Goal: Task Accomplishment & Management: Complete application form

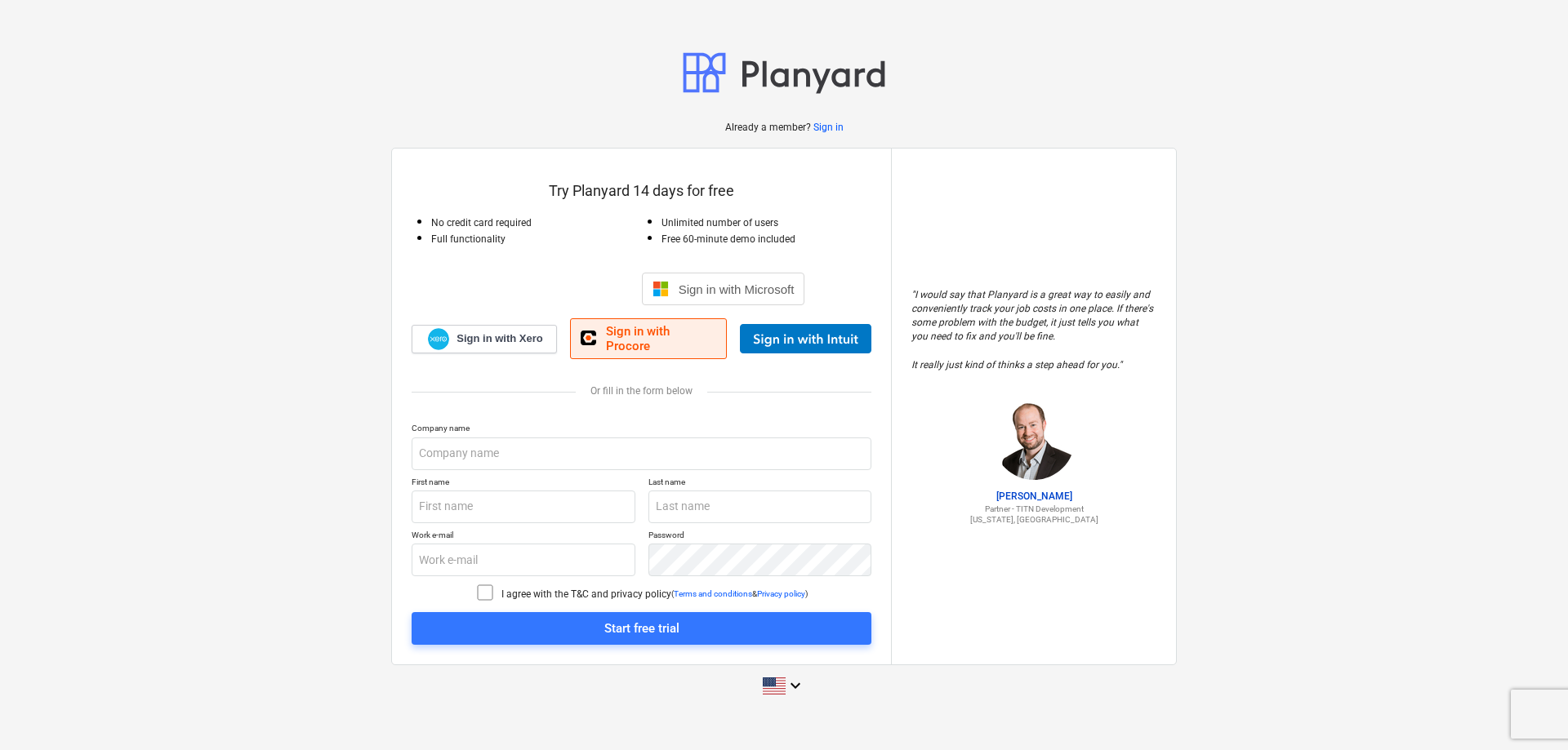
click at [648, 336] on span "Sign in with Procore" at bounding box center [661, 338] width 110 height 30
click at [642, 332] on span "Sign in with Procore" at bounding box center [661, 338] width 110 height 30
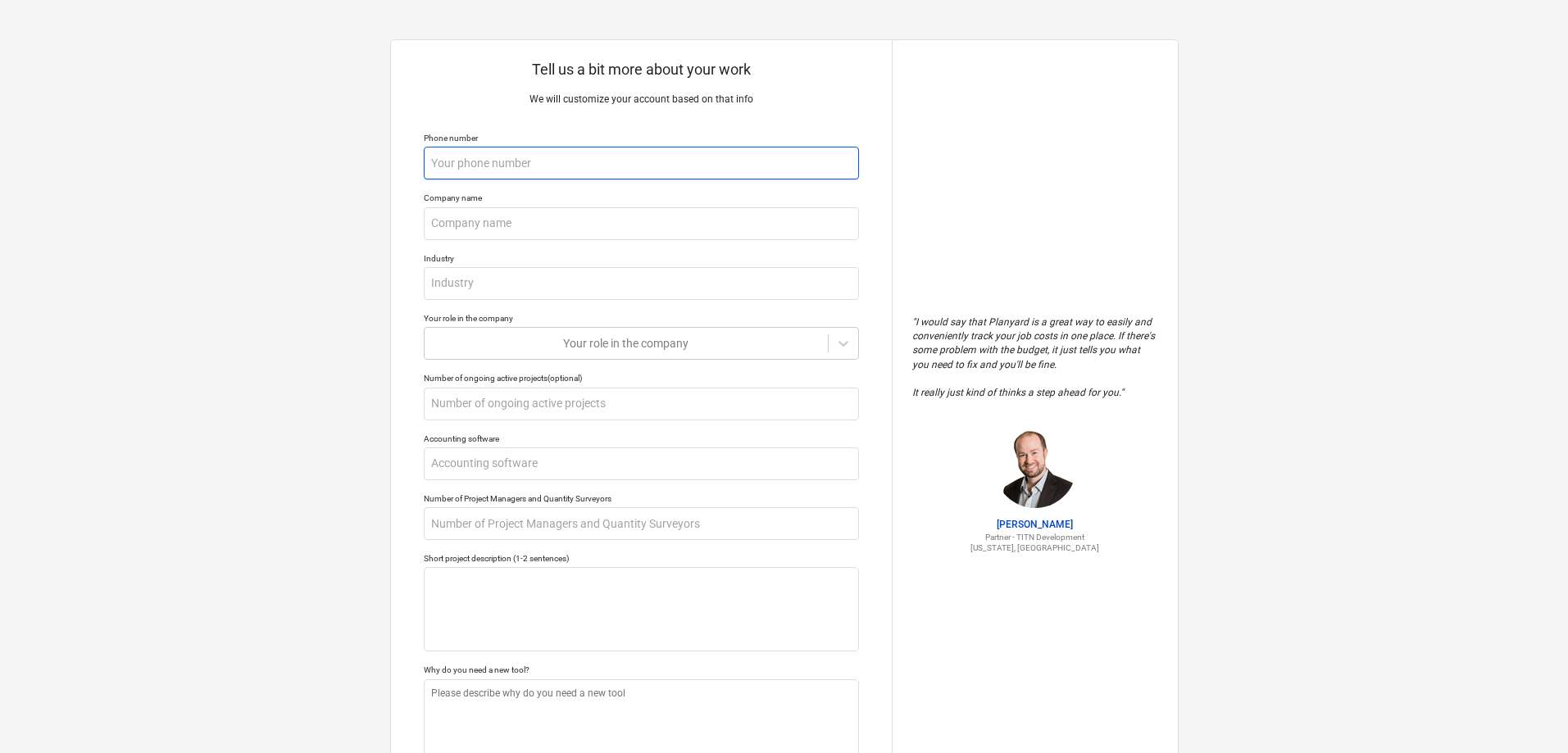
click at [483, 165] on input "text" at bounding box center [640, 163] width 435 height 32
type textarea "x"
type input "9"
type textarea "x"
type input "97"
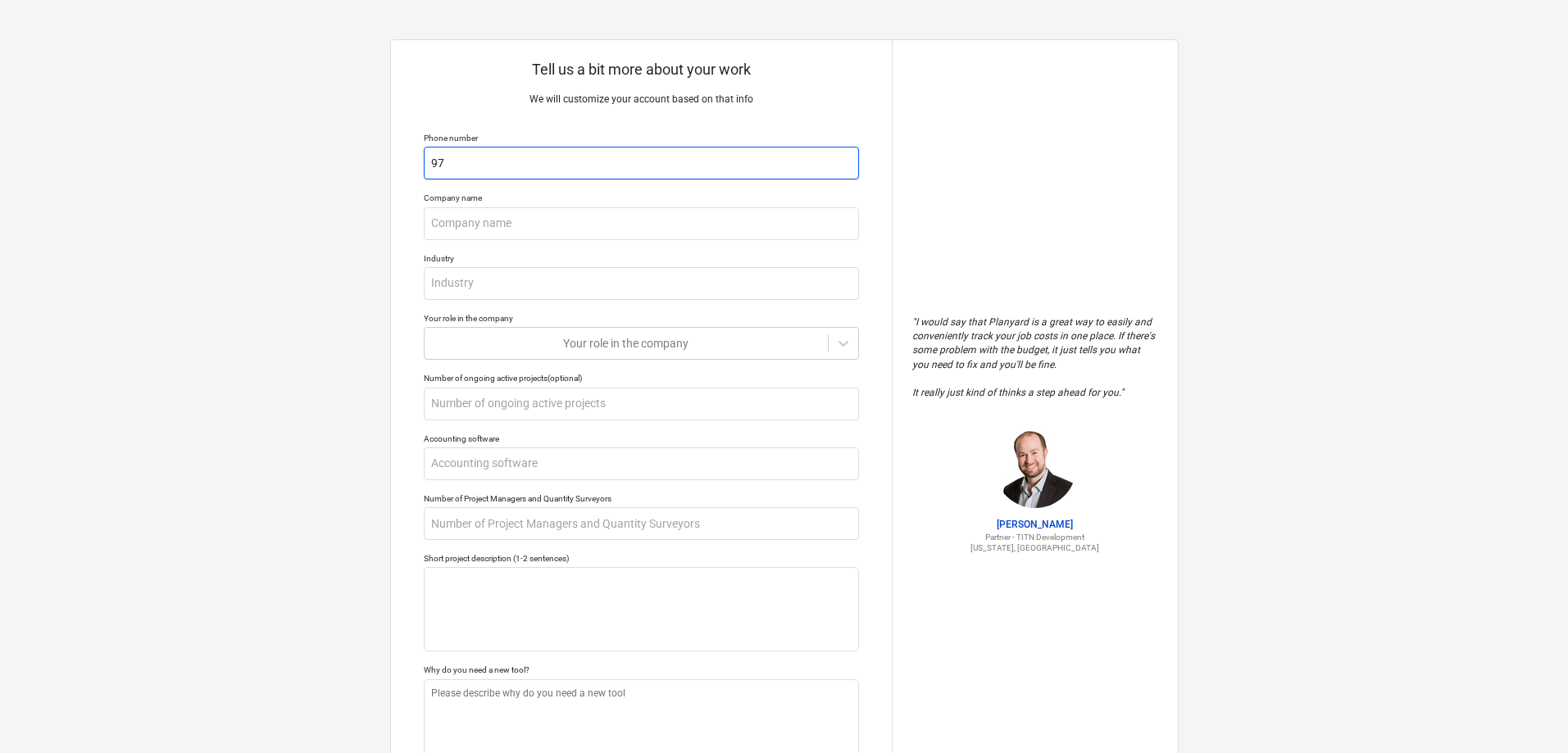
type textarea "x"
type input "978"
type textarea "x"
type input "9787"
type textarea "x"
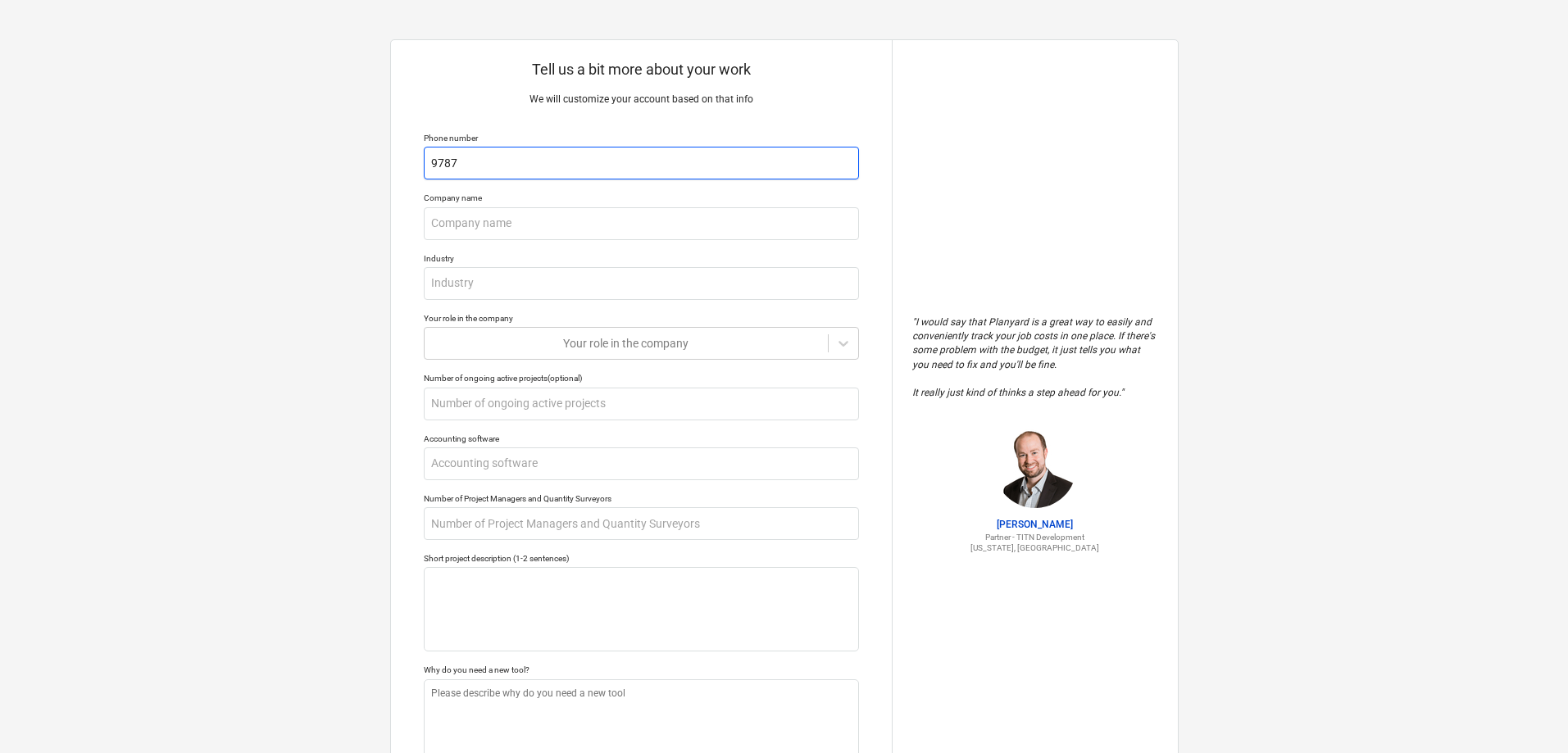
type input "97875"
type textarea "x"
type input "978752"
type textarea "x"
type input "9787521"
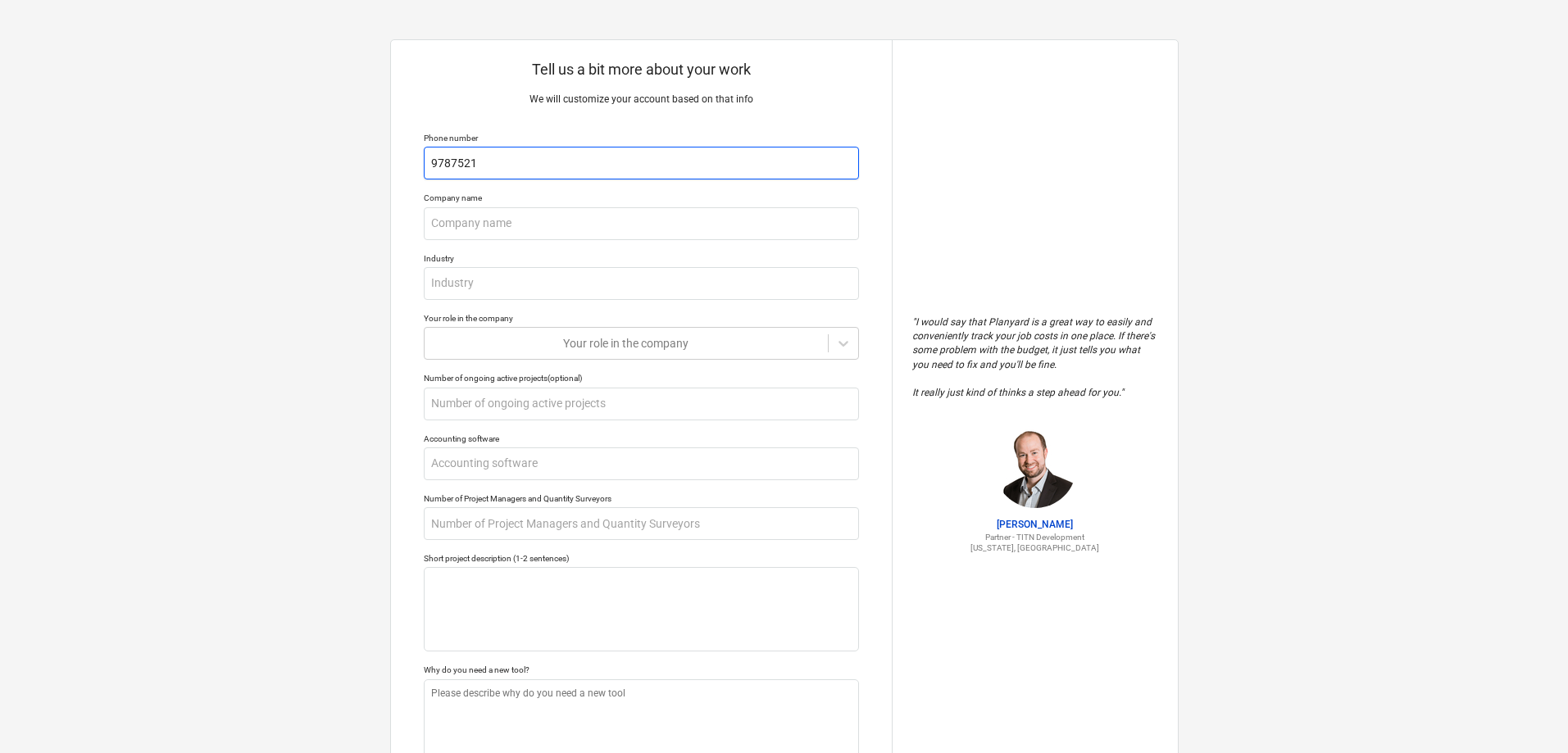
type textarea "x"
type input "97875218"
type textarea "x"
type input "978752181"
type textarea "x"
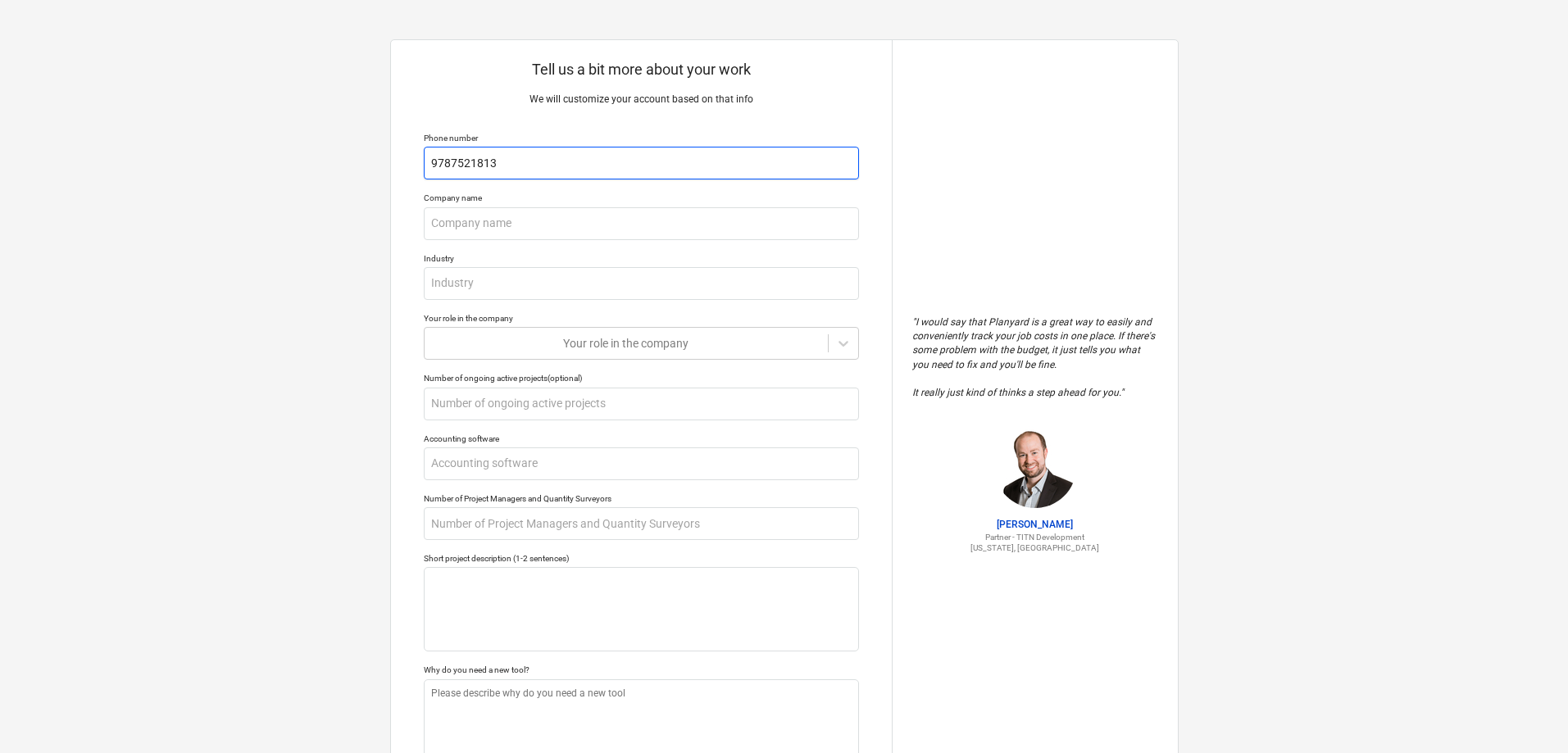
type input "9787521813"
type textarea "x"
type input "U"
type textarea "x"
type input "Un"
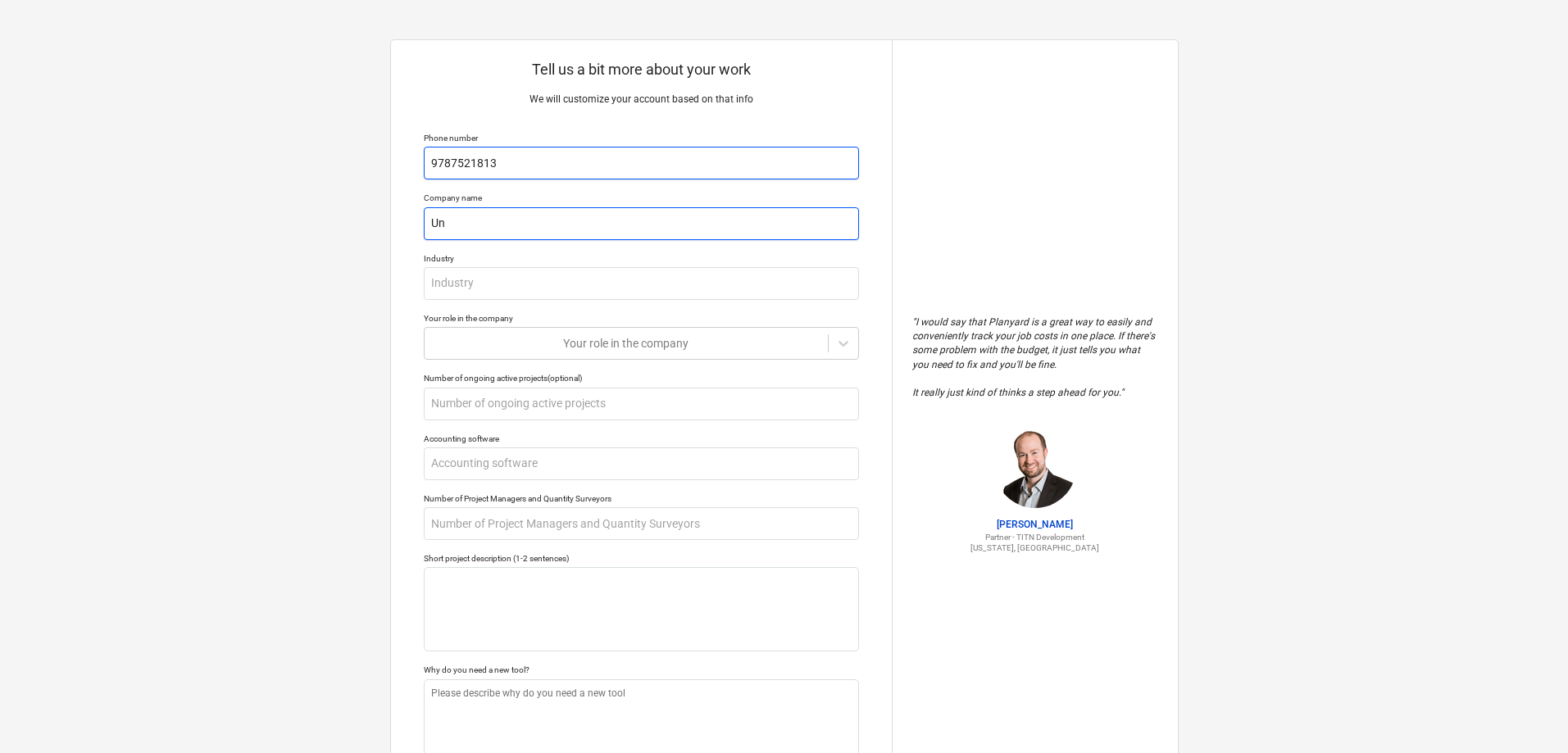
type textarea "x"
type input "Uni"
type textarea "x"
type input "Unio"
type textarea "x"
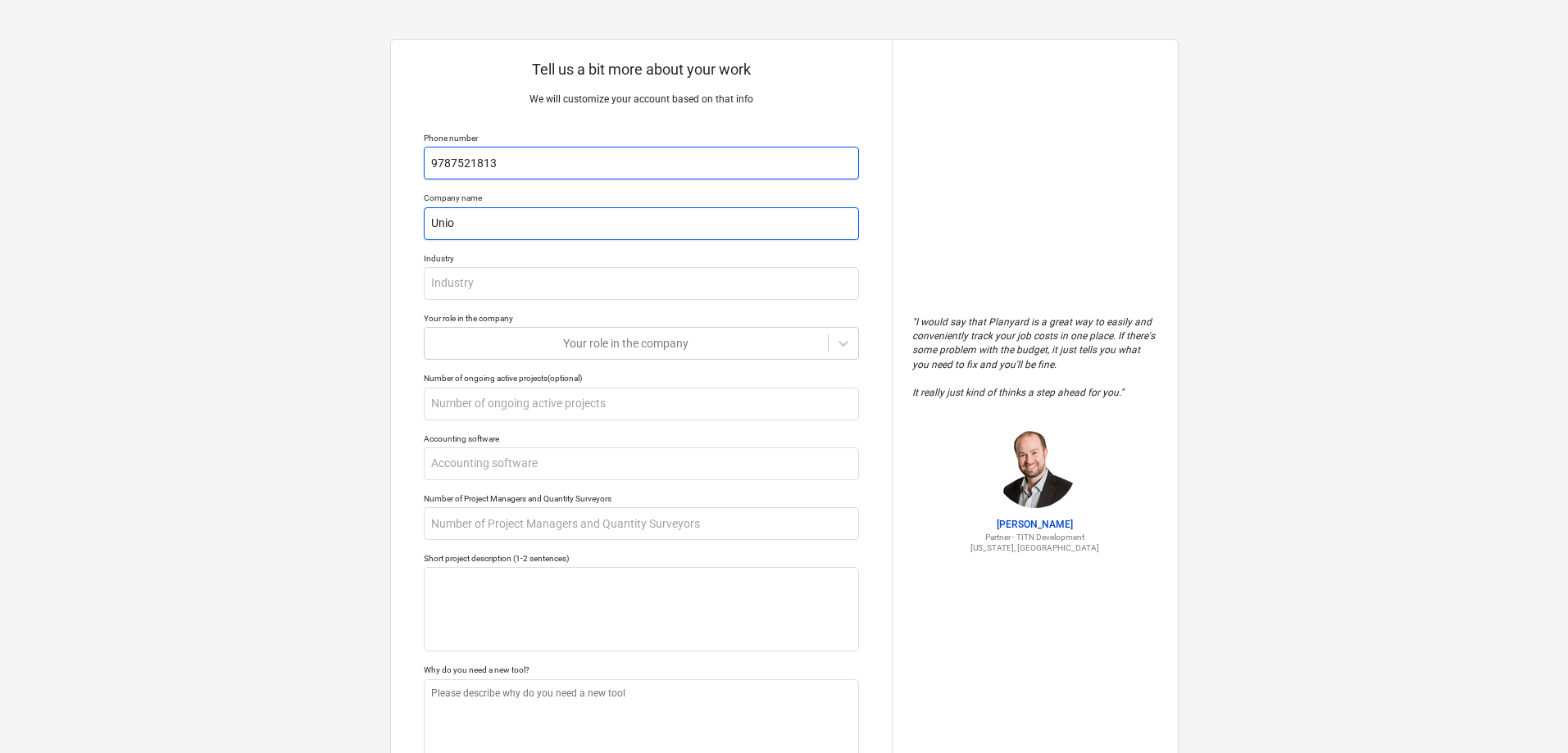
type input "Union"
type textarea "x"
type input "Union"
type textarea "x"
type input "Union O"
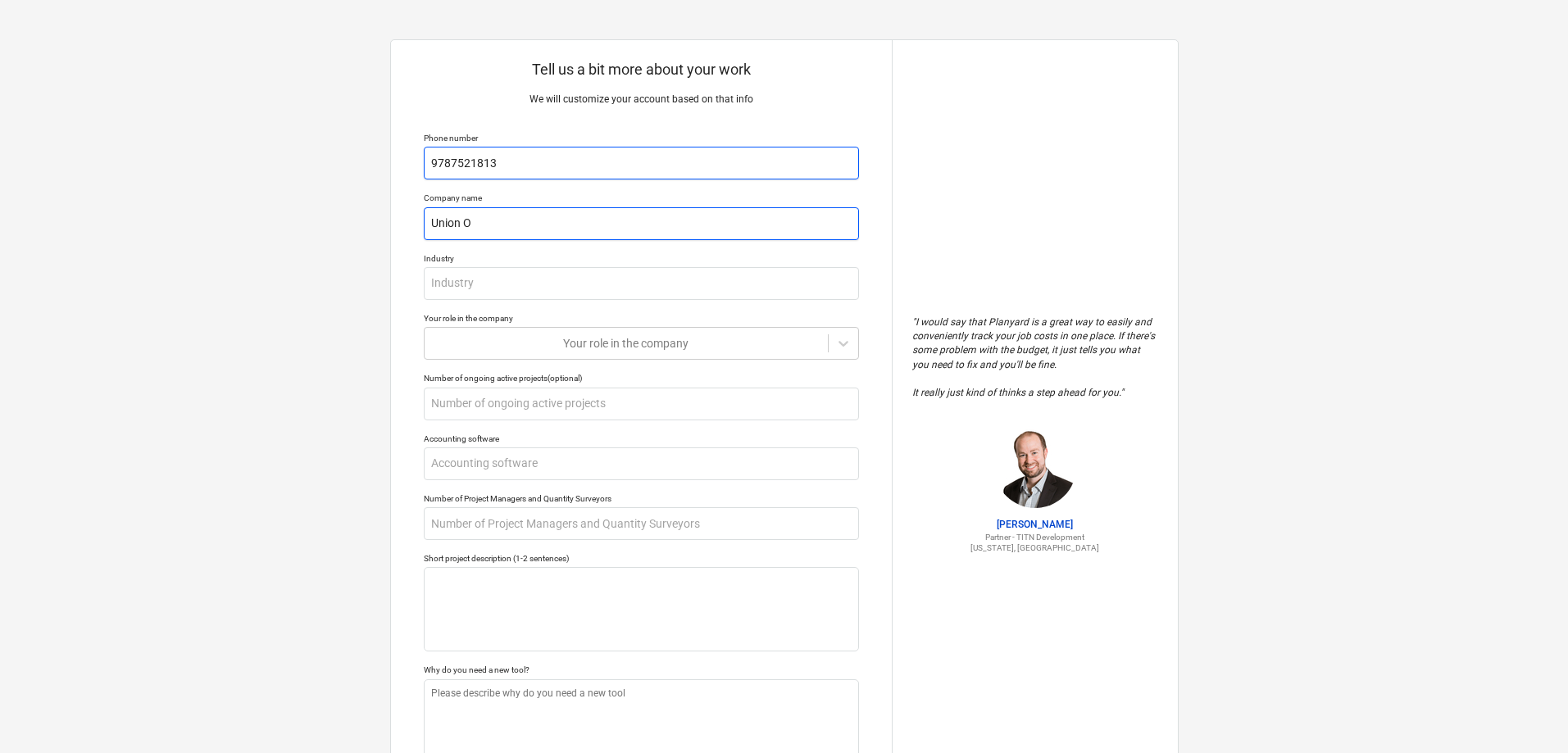
type textarea "x"
type input "Union Of"
type textarea "x"
type input "Union Off"
type textarea "x"
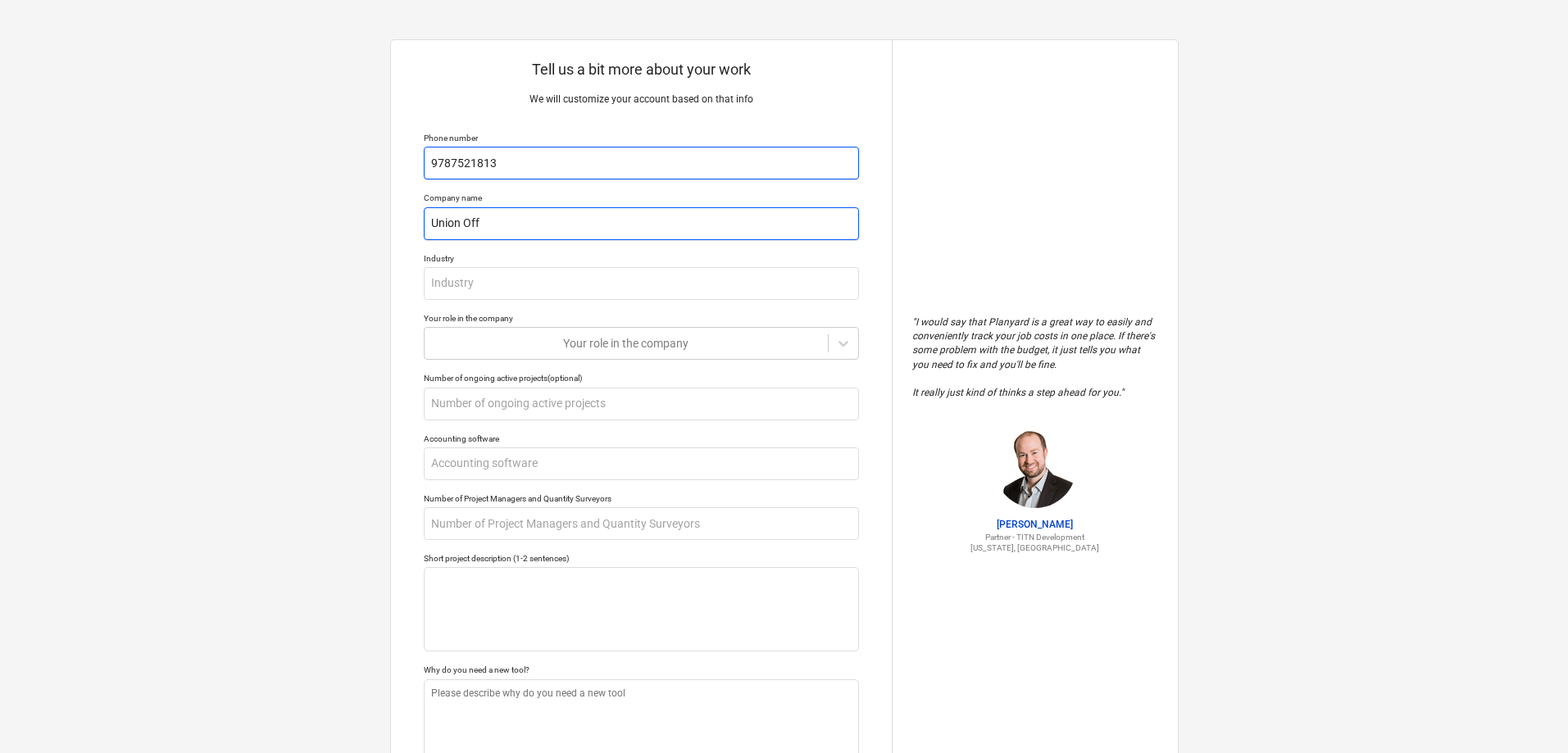
type input "Union Offi"
type textarea "x"
type input "Union Offic"
type textarea "x"
type input "Union Office"
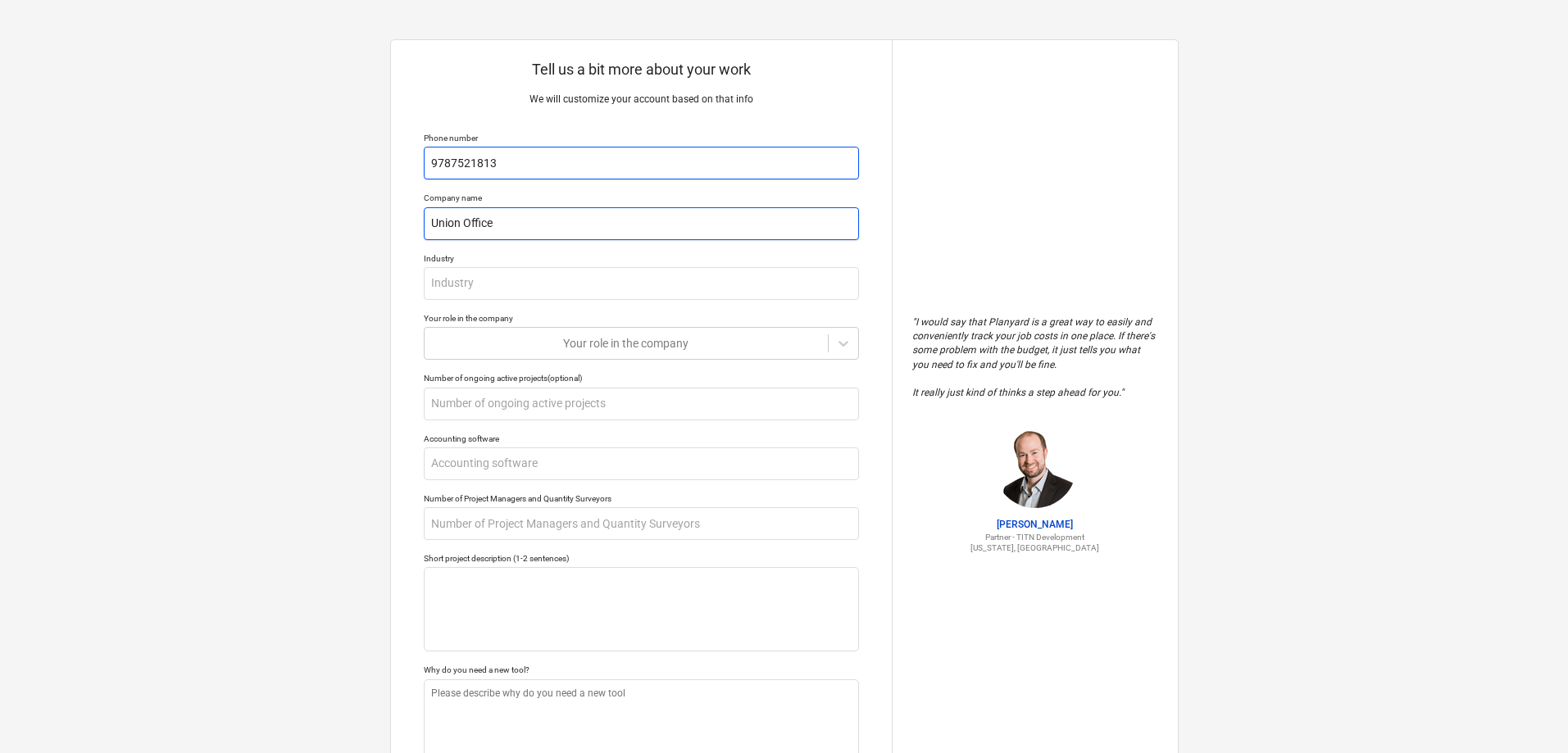
type textarea "x"
type input "Union Office"
type textarea "x"
type input "Union Office I"
type textarea "x"
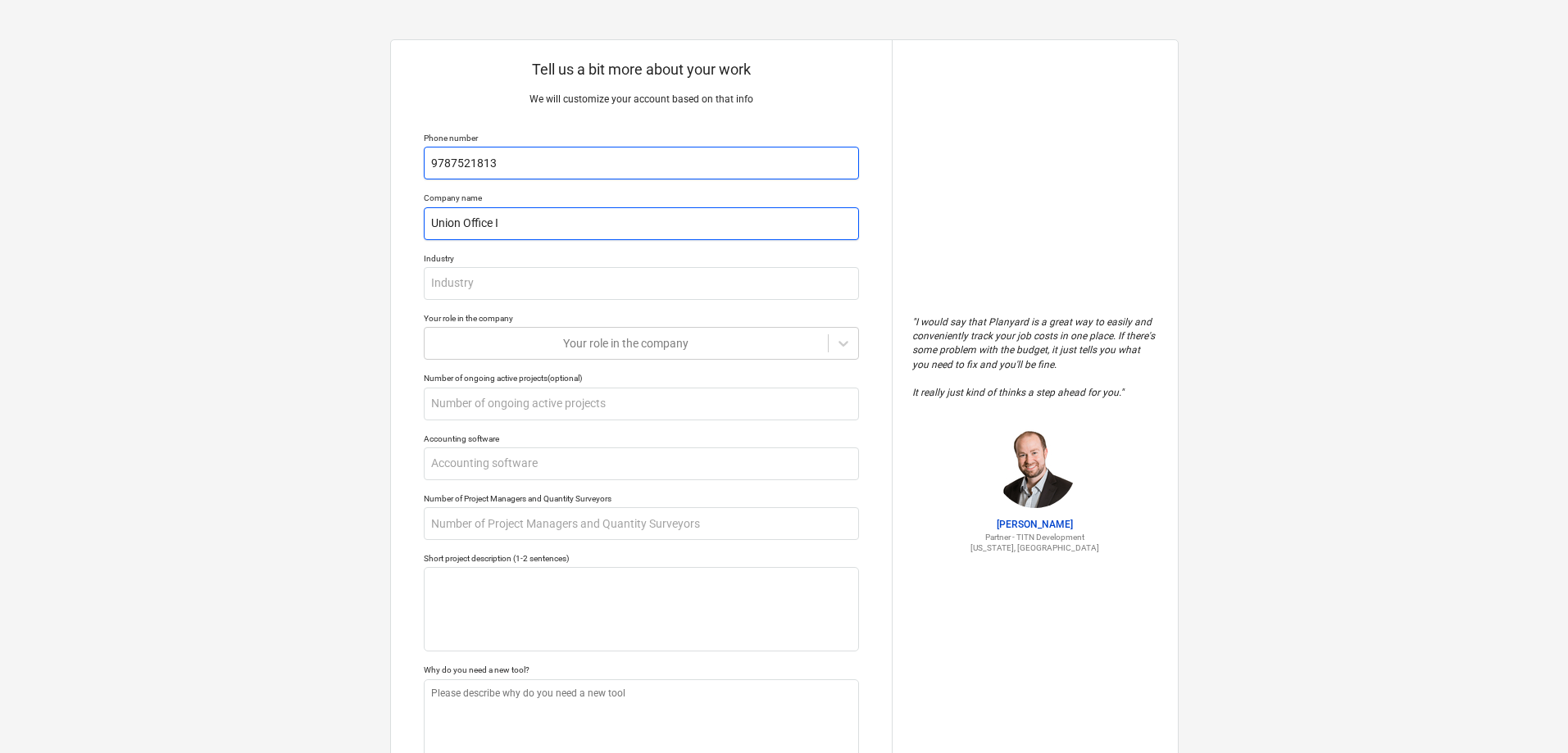
type input "Union Office In"
type textarea "x"
type input "Union Office Ins"
type textarea "x"
type input "Union Office Inst"
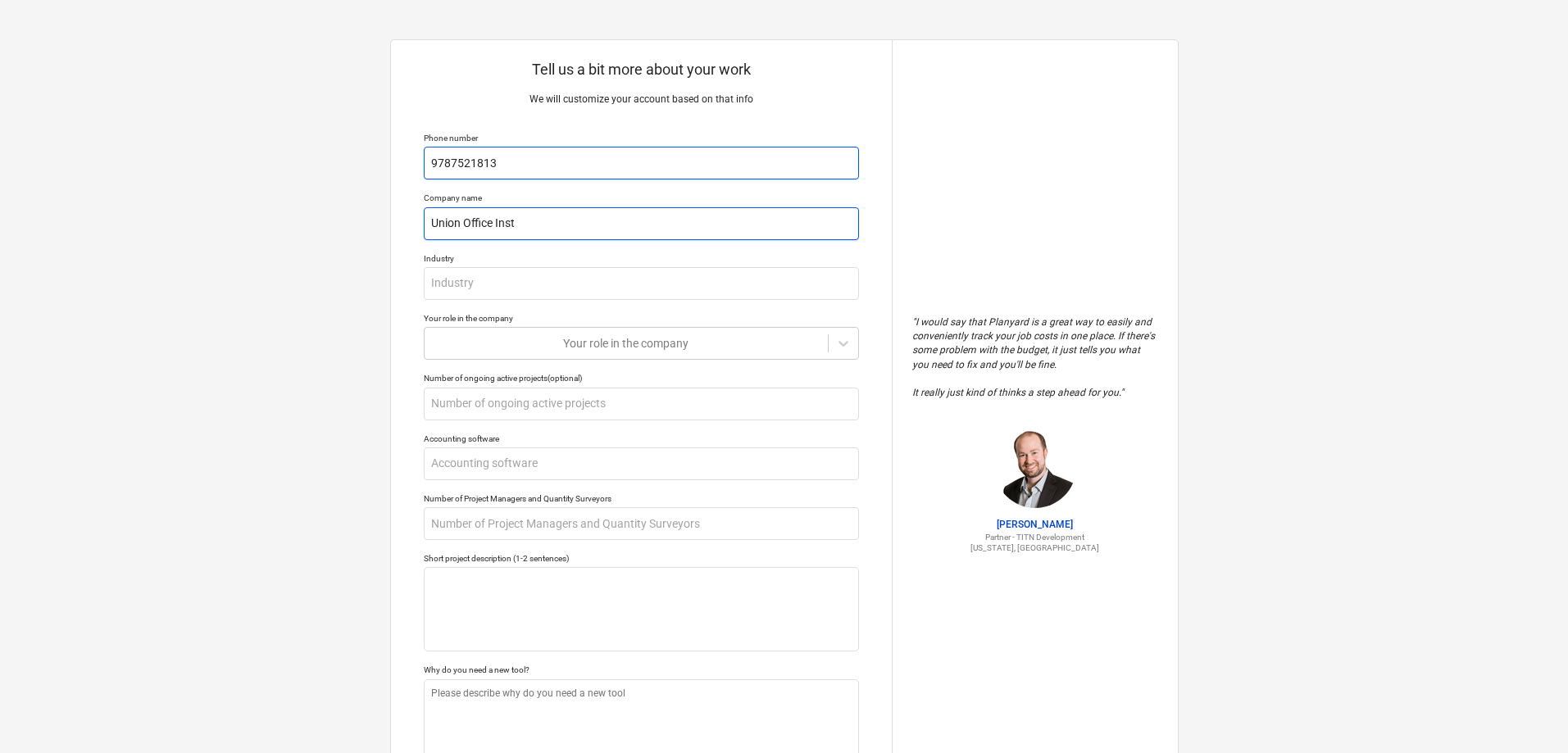
type textarea "x"
type input "Union Office Ins"
type textarea "x"
type input "Union Office In"
type textarea "x"
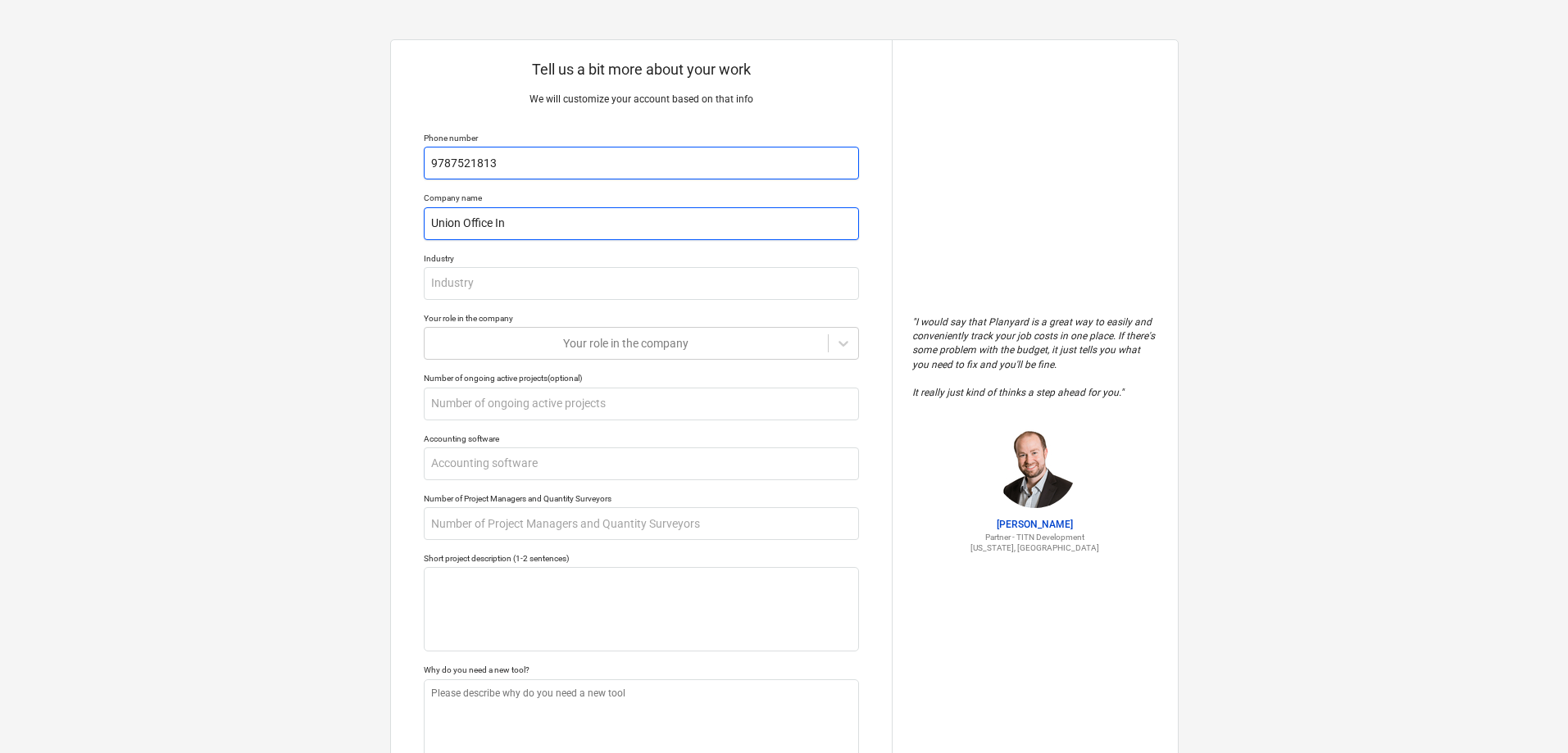
type input "Union Office Int"
type textarea "x"
type input "Union Office Inte"
type textarea "x"
type input "Union Office Inter"
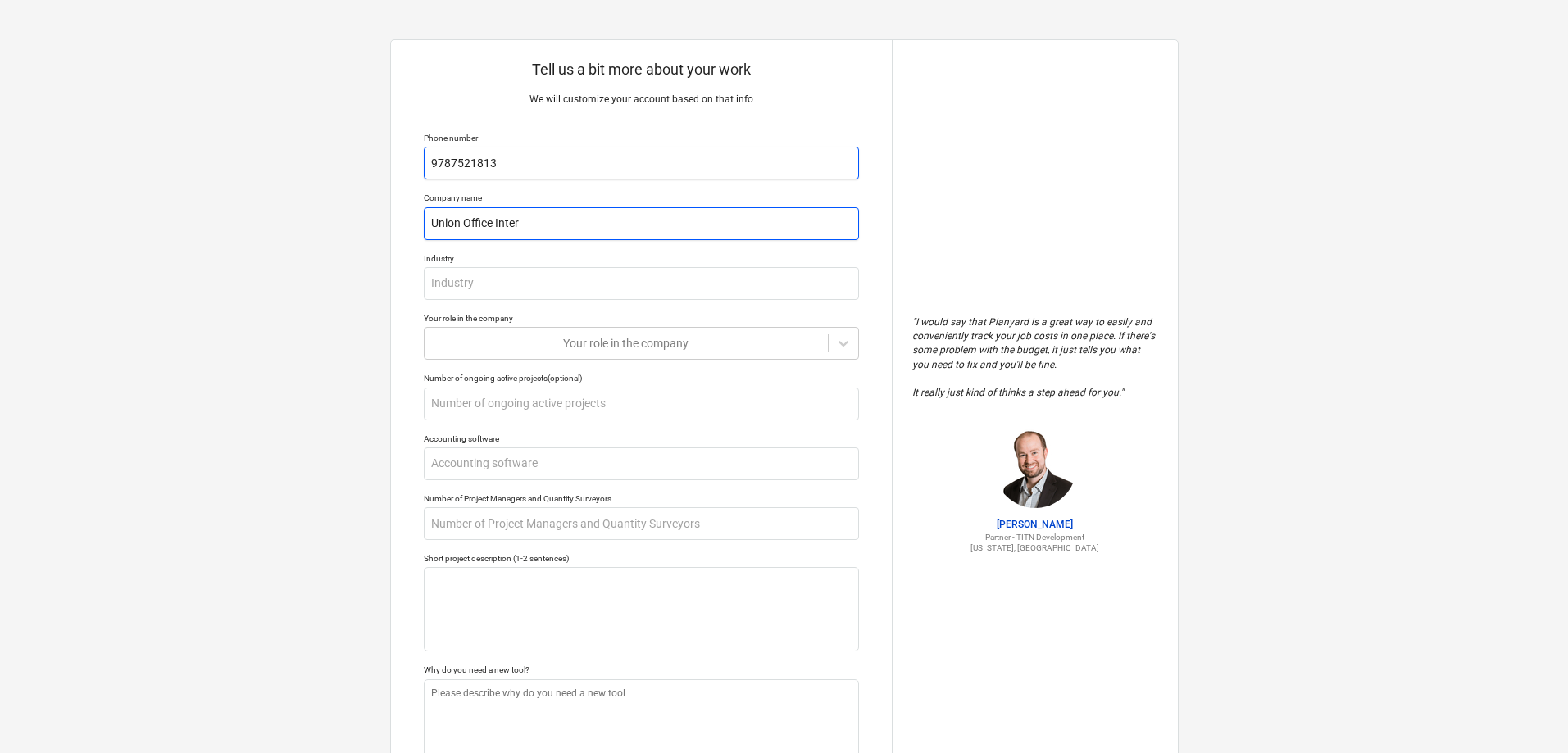
type textarea "x"
type input "Union Office Interi"
type textarea "x"
type input "Union Office Interir"
type textarea "x"
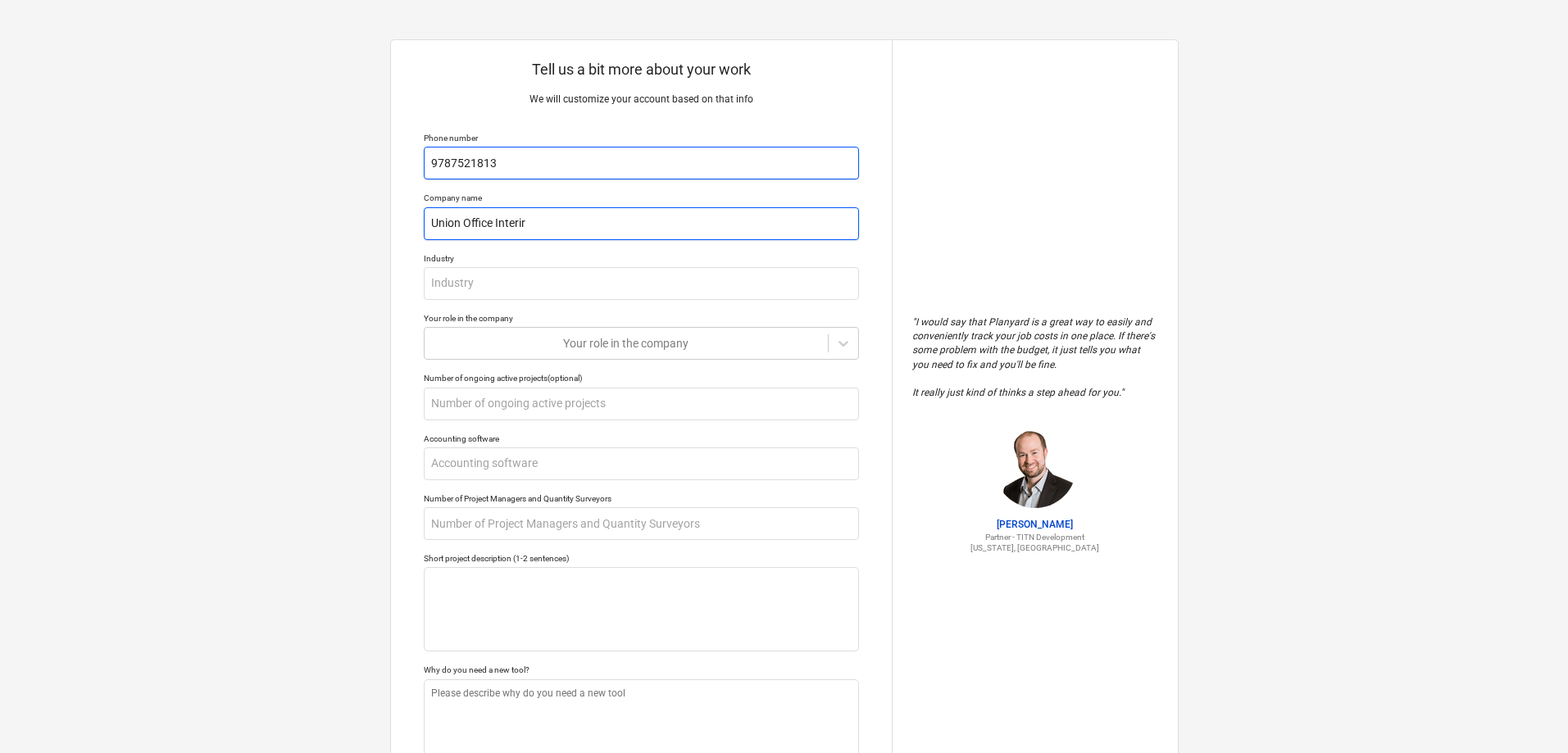
type input "Union Office Interiro"
type textarea "x"
type input "Union Office Interir"
type textarea "x"
type input "Union Office Interi"
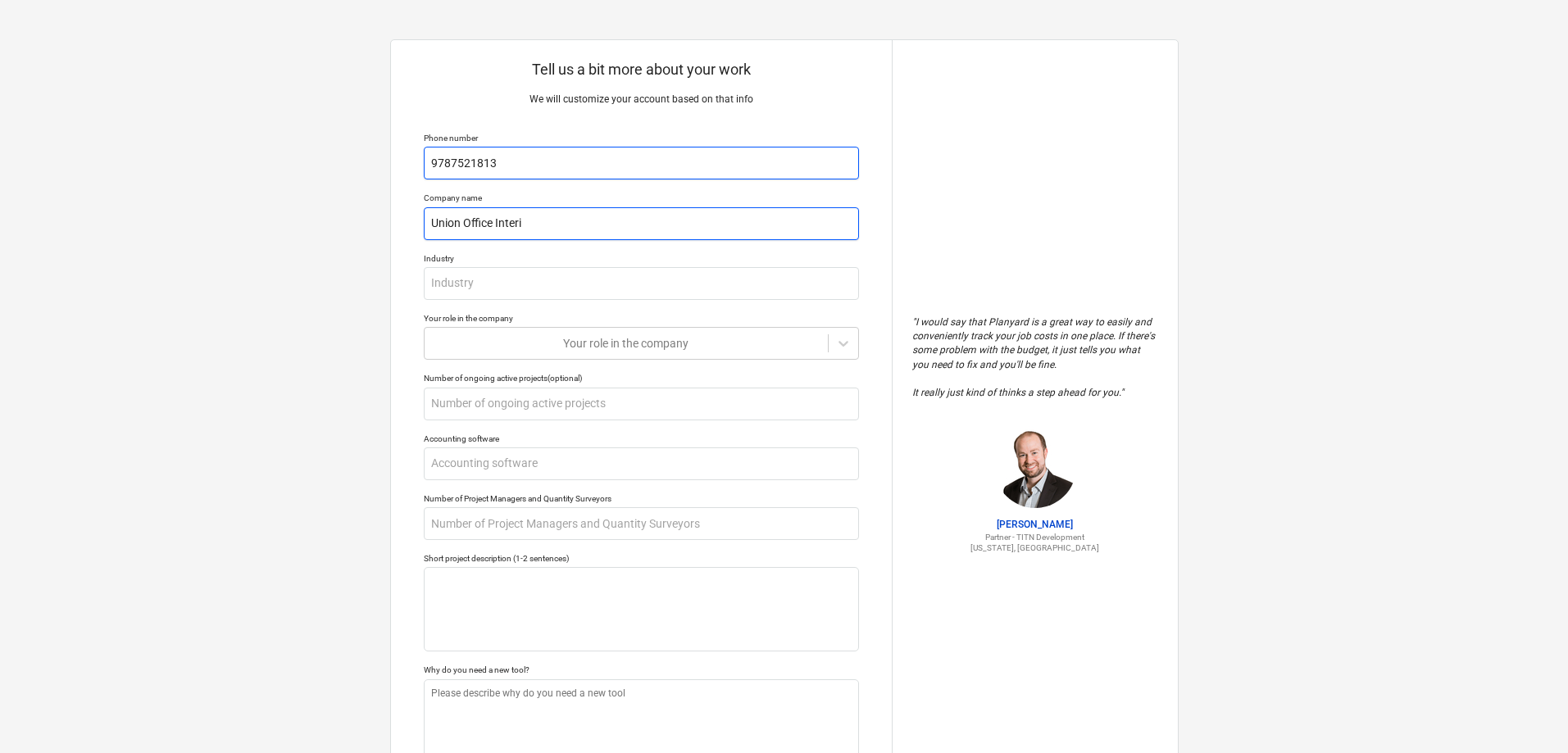
type textarea "x"
type input "Union Office Inter"
type textarea "x"
type input "Union Office Interi"
type textarea "x"
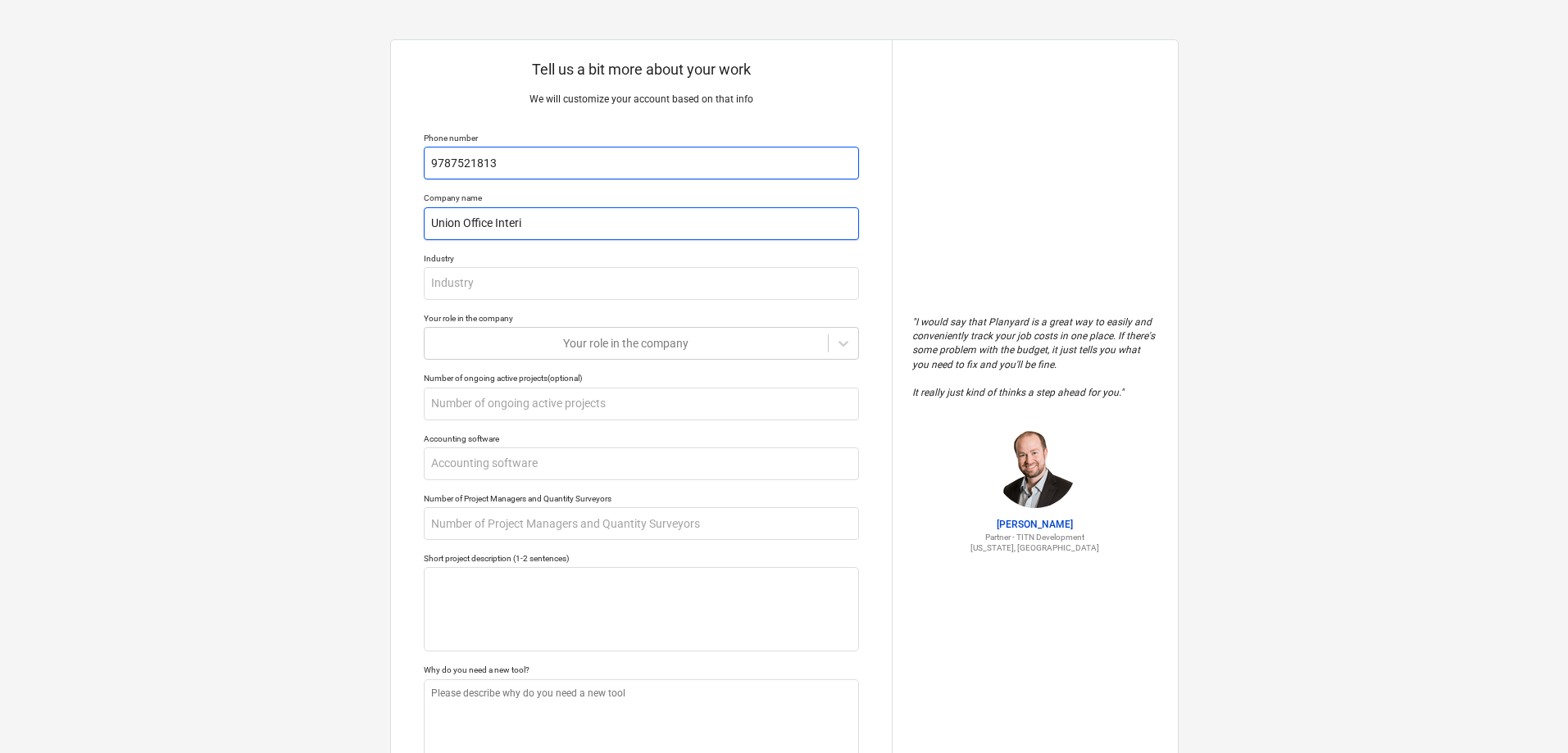
type input "Union Office Interio"
type textarea "x"
type input "Union Office Interior"
type textarea "x"
type input "Union Office Interiors"
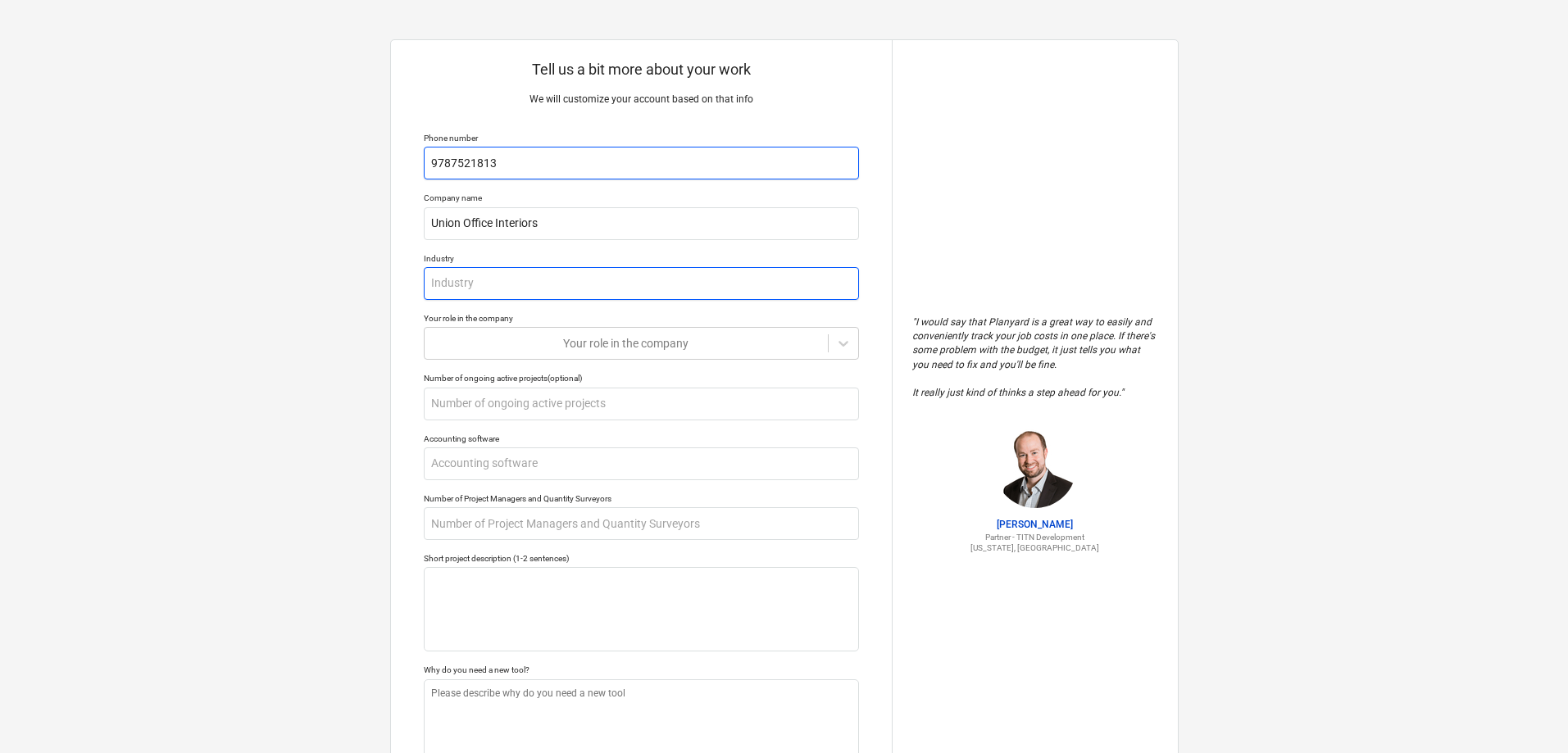
type textarea "x"
type input "O"
type textarea "x"
type input "Of"
type textarea "x"
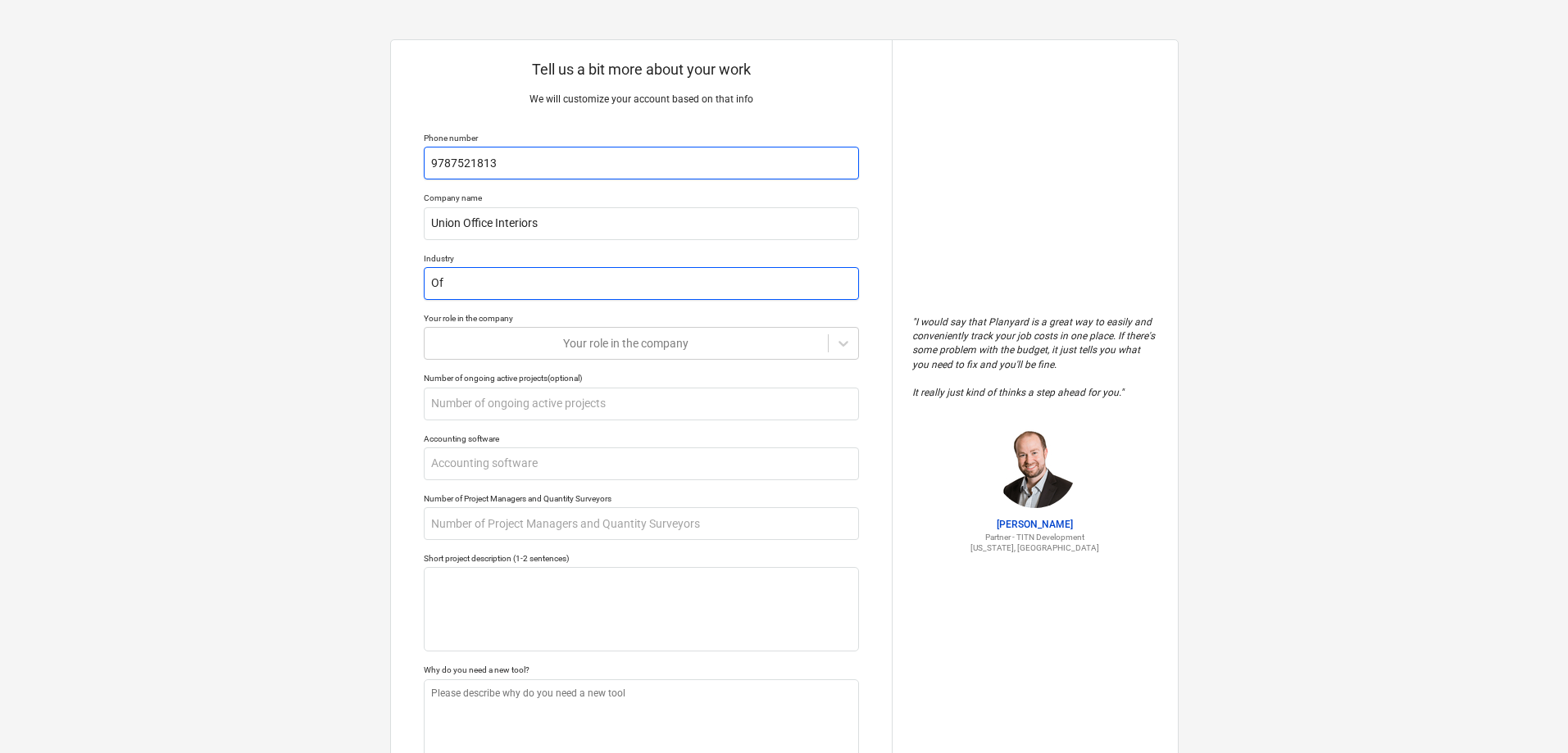
type input "Off"
type textarea "x"
type input "Offi"
type textarea "x"
type input "Offic"
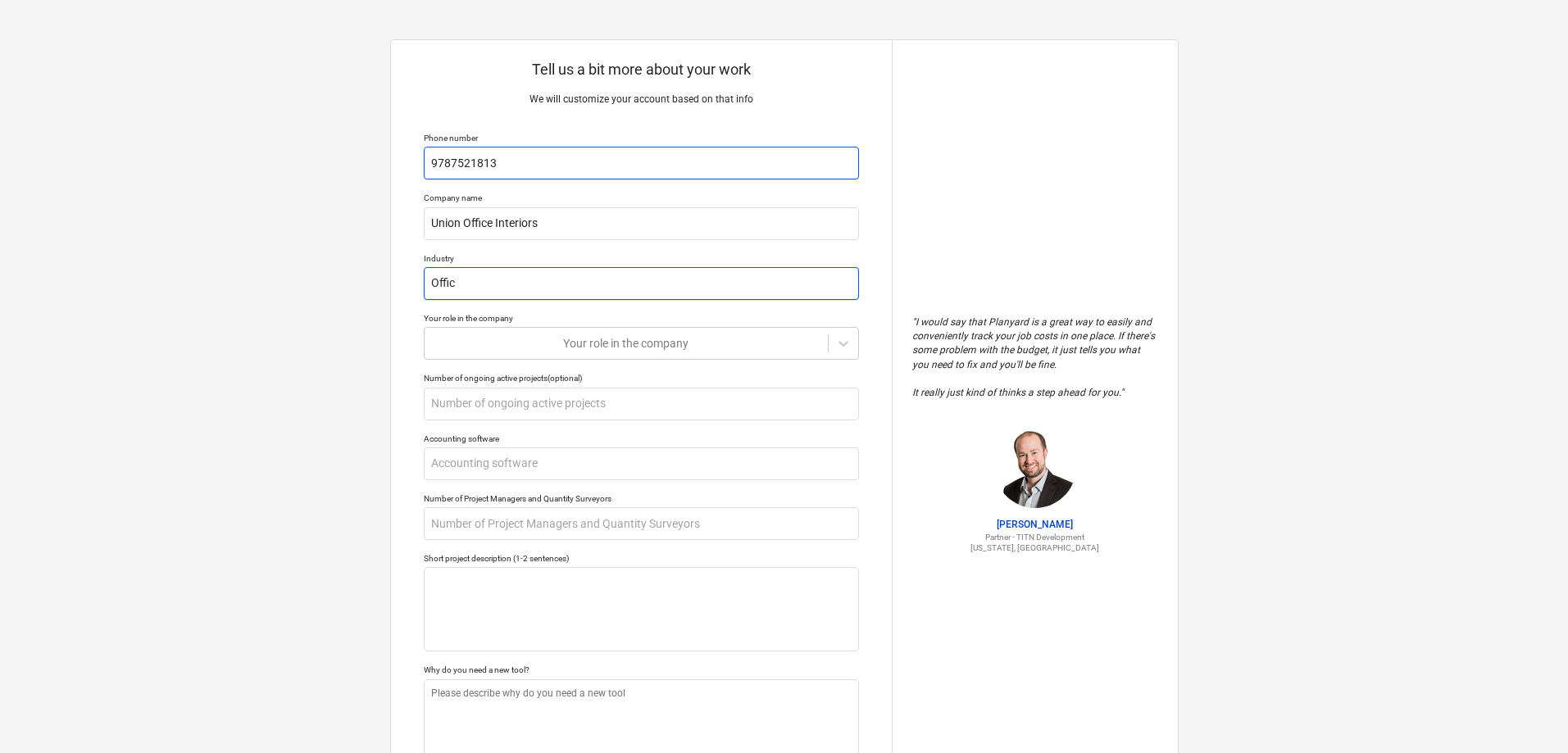
type textarea "x"
type input "Office"
type textarea "x"
type input "Office"
type textarea "x"
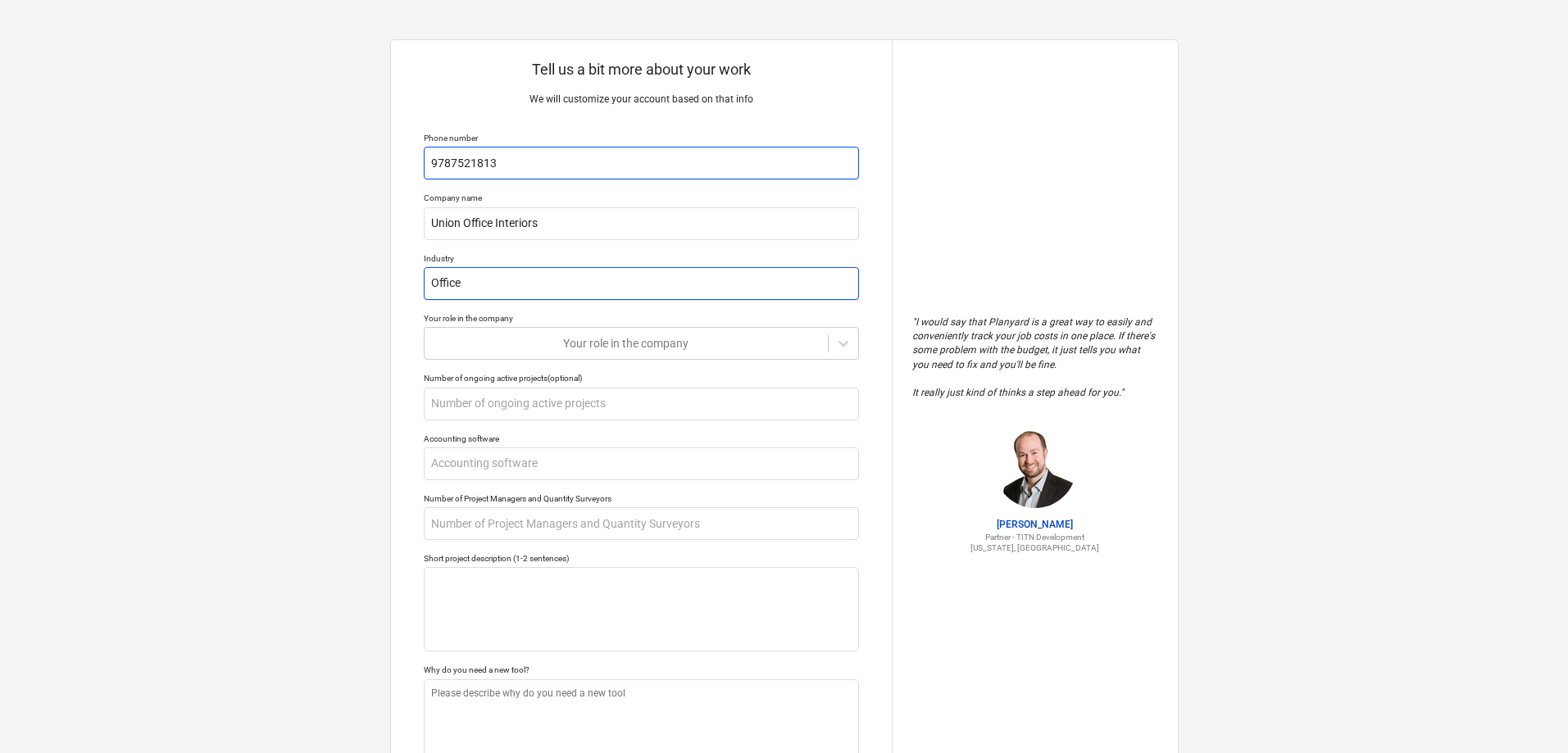
type input "Office F"
type textarea "x"
type input "Office Fu"
type textarea "x"
type input "Office Fur"
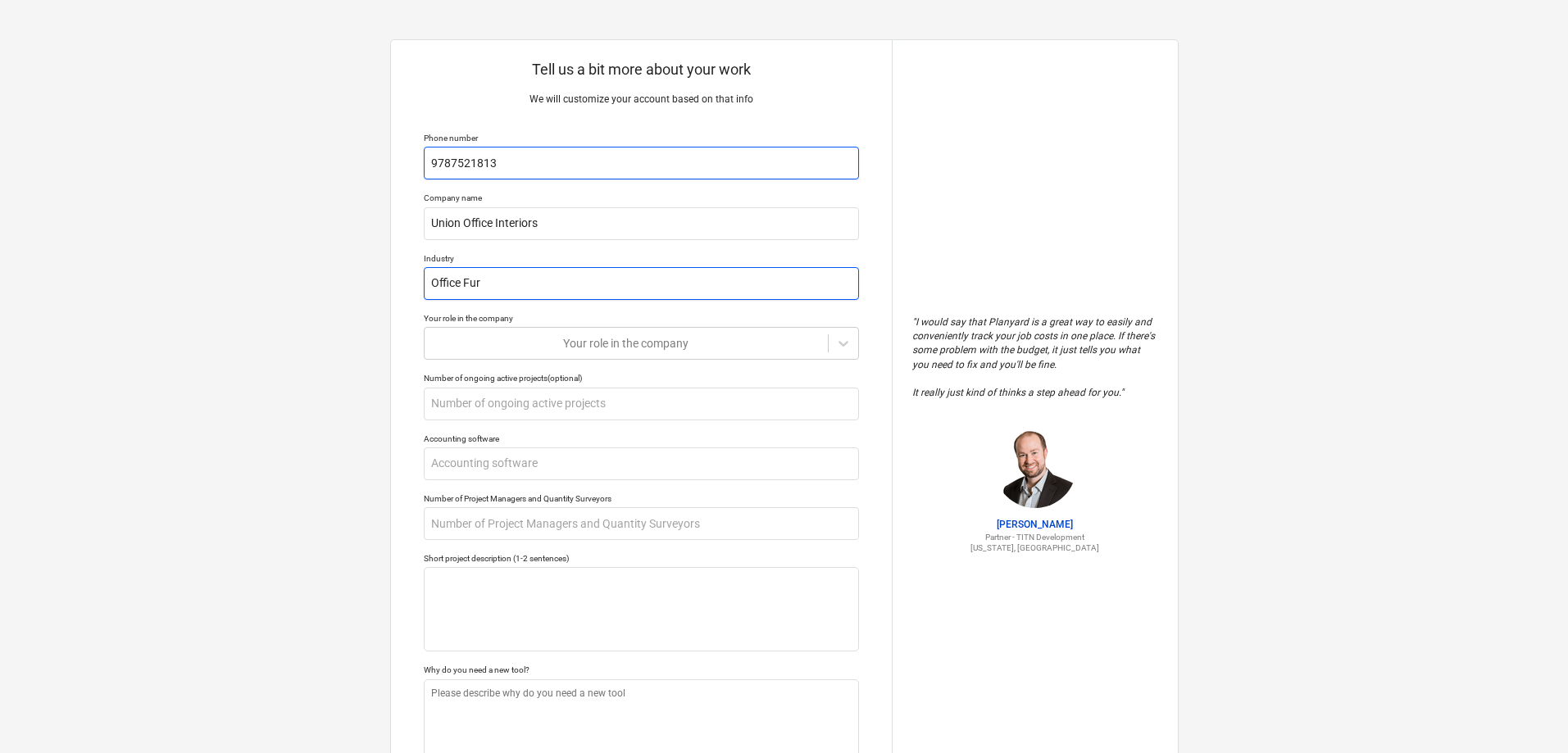
type textarea "x"
type input "Office Furn"
type textarea "x"
type input "Office Furni"
type textarea "x"
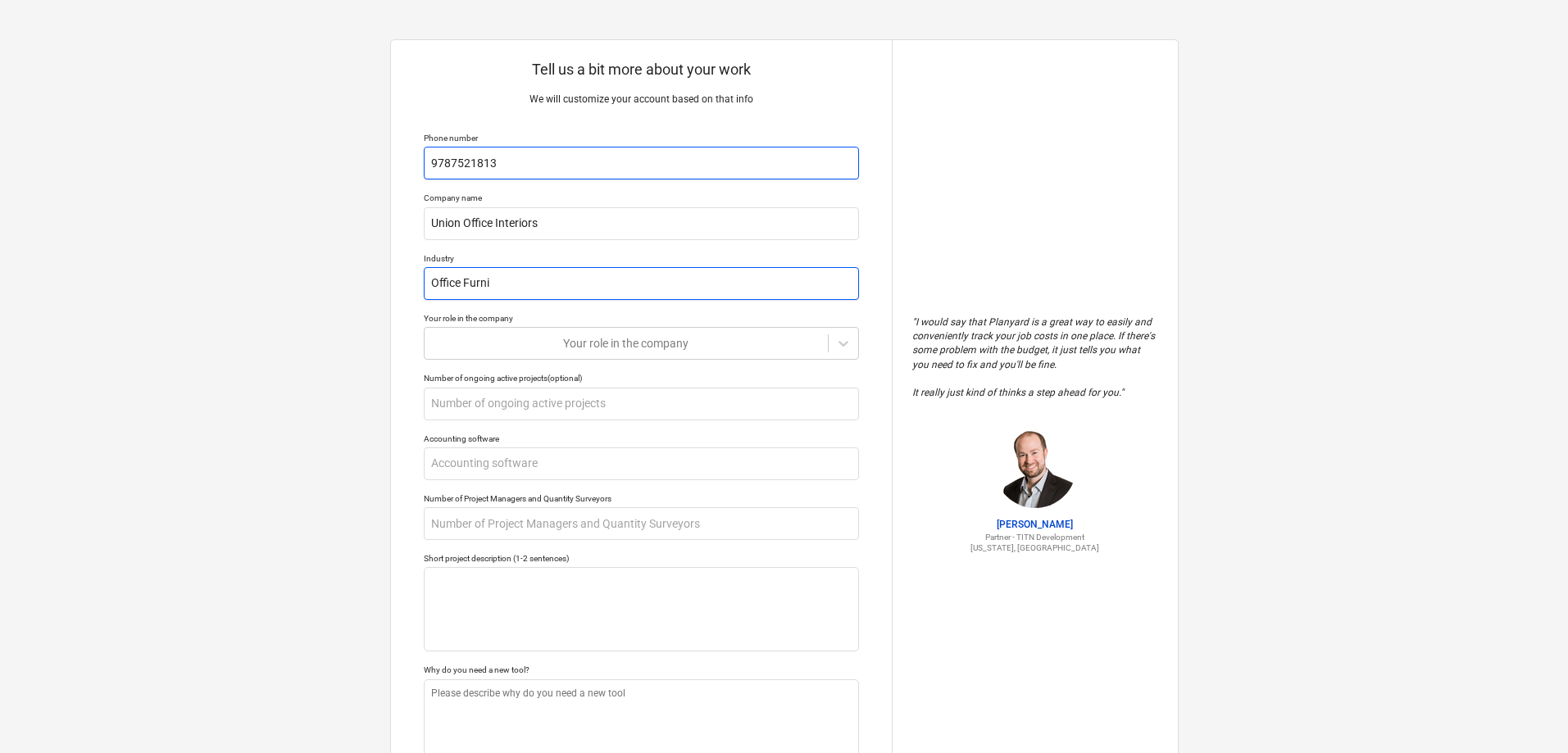
type input "Office Furnit"
type textarea "x"
type input "Office Furnitu"
type textarea "x"
type input "Office Furnitur"
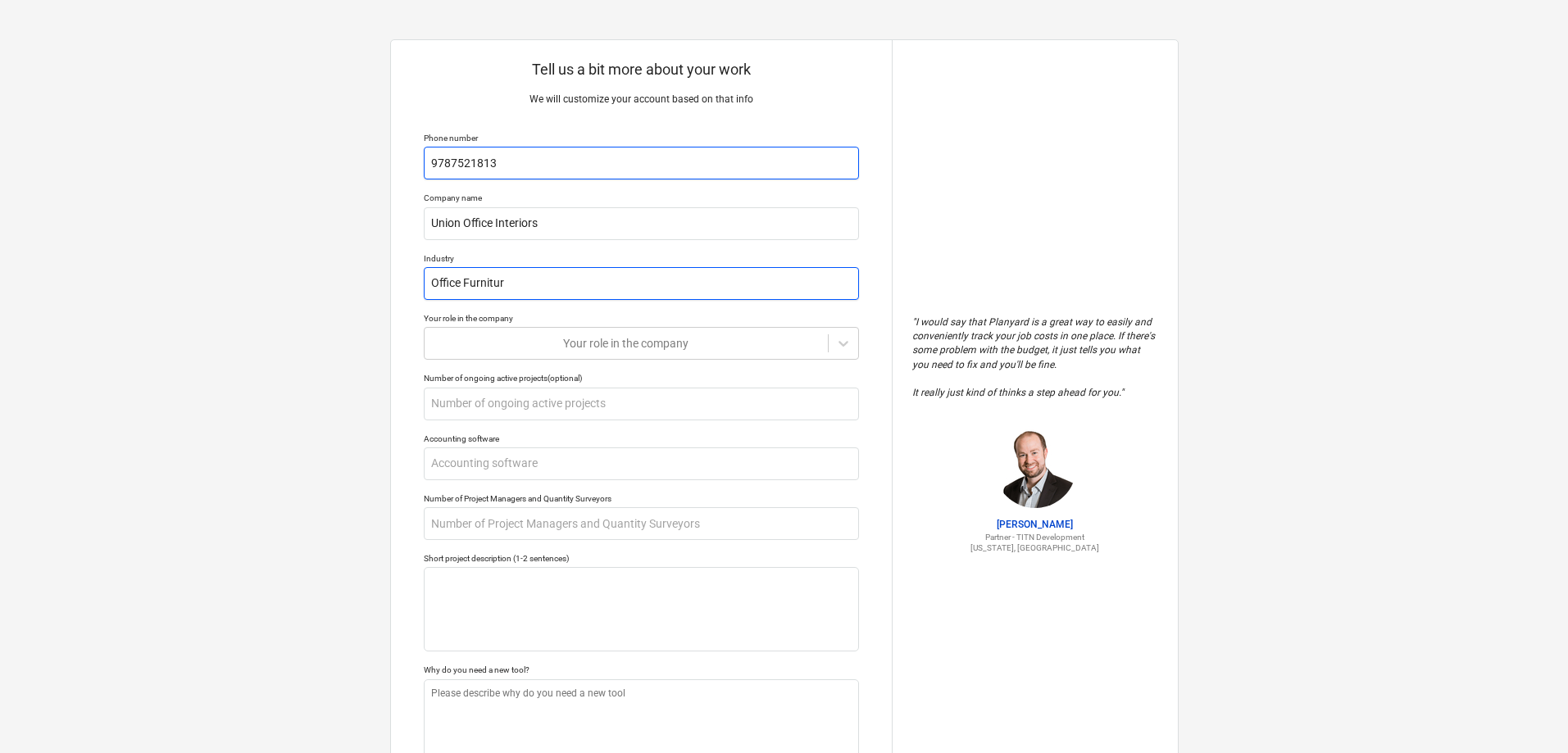
type textarea "x"
type input "Office Furniture"
type textarea "x"
type input "p"
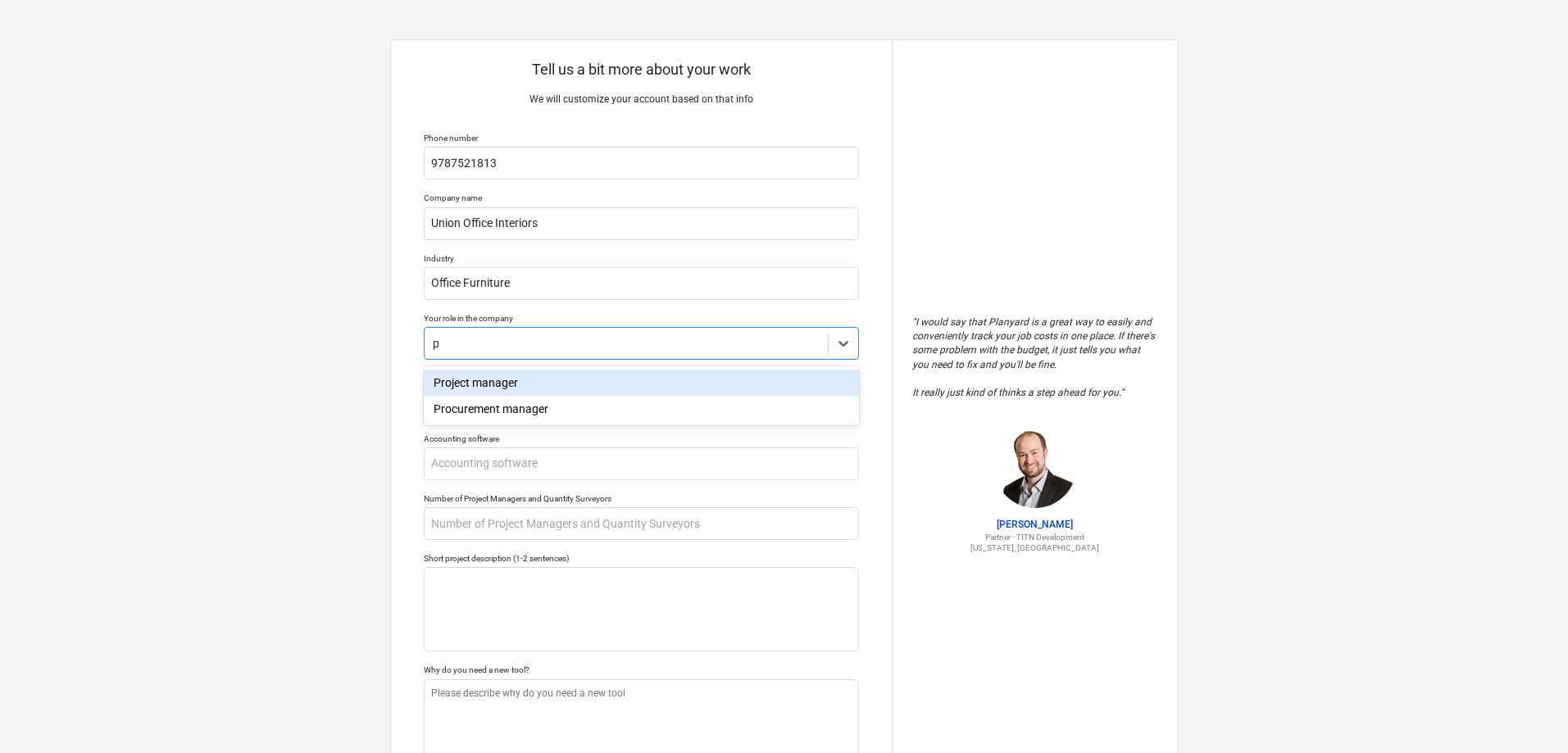
click at [480, 384] on div "Project manager" at bounding box center [640, 382] width 435 height 26
type textarea "x"
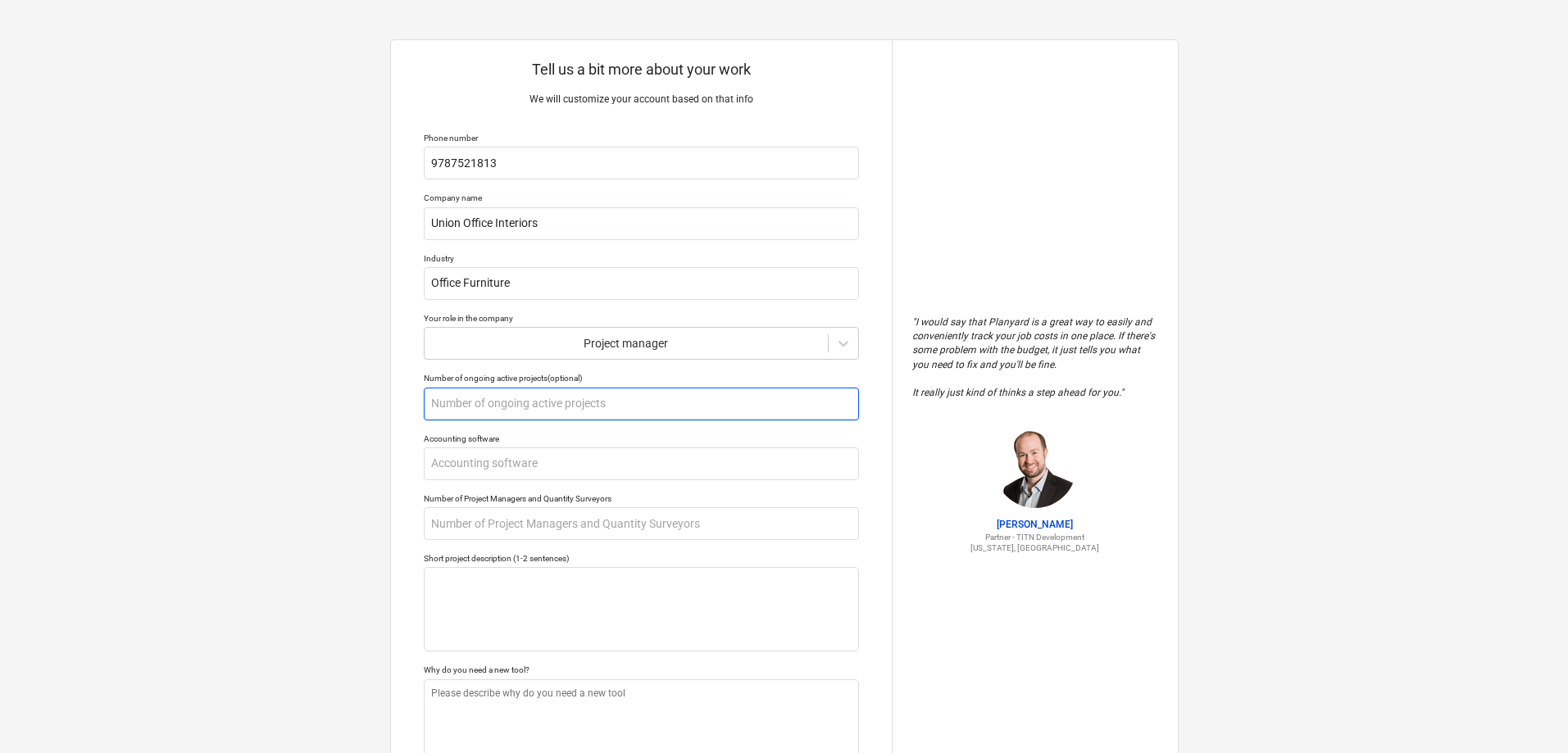
click at [474, 404] on input "text" at bounding box center [640, 404] width 435 height 32
type textarea "x"
type input "5"
type textarea "x"
type input "50"
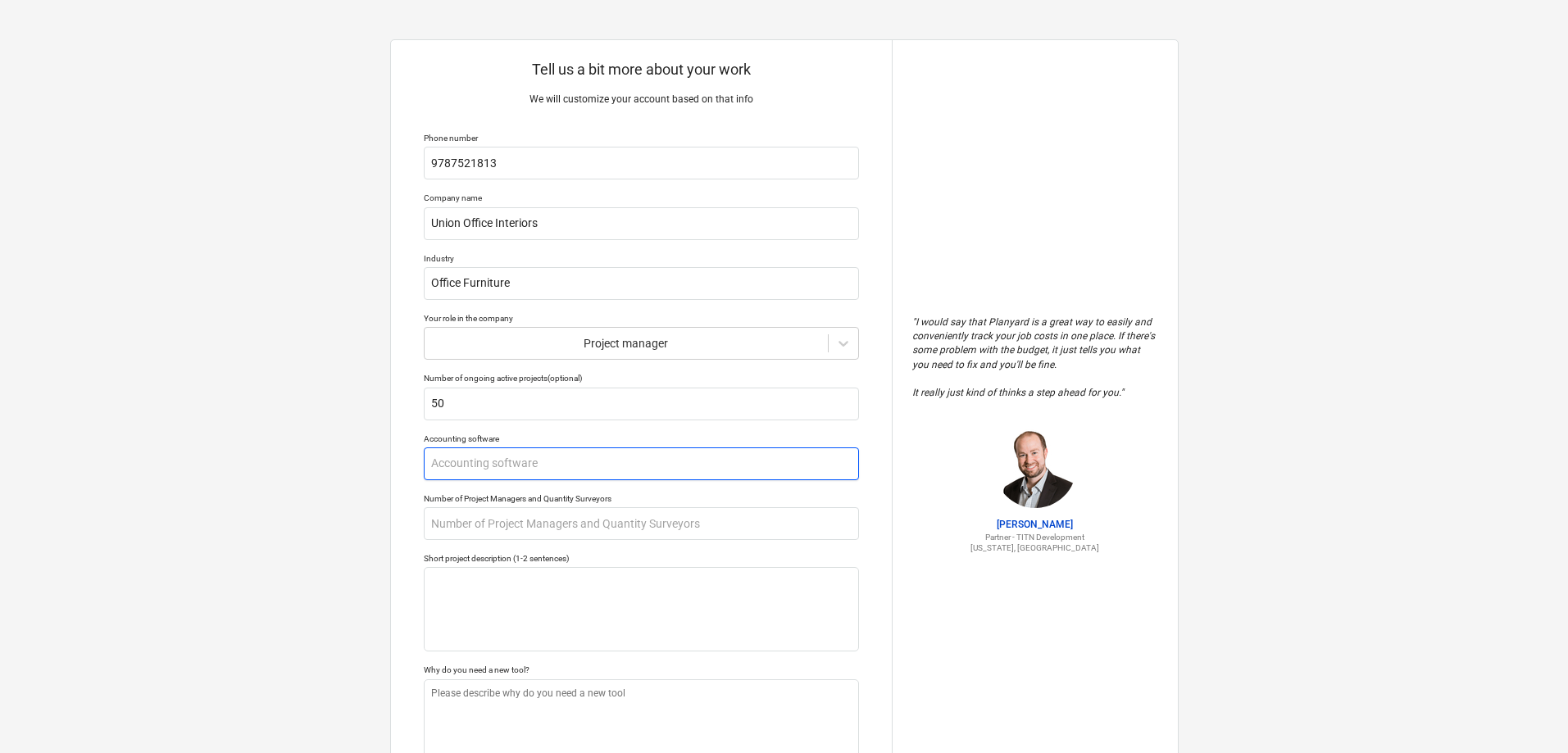
click at [462, 463] on input "text" at bounding box center [640, 464] width 435 height 32
type textarea "x"
type input "T"
type textarea "x"
type input "Te"
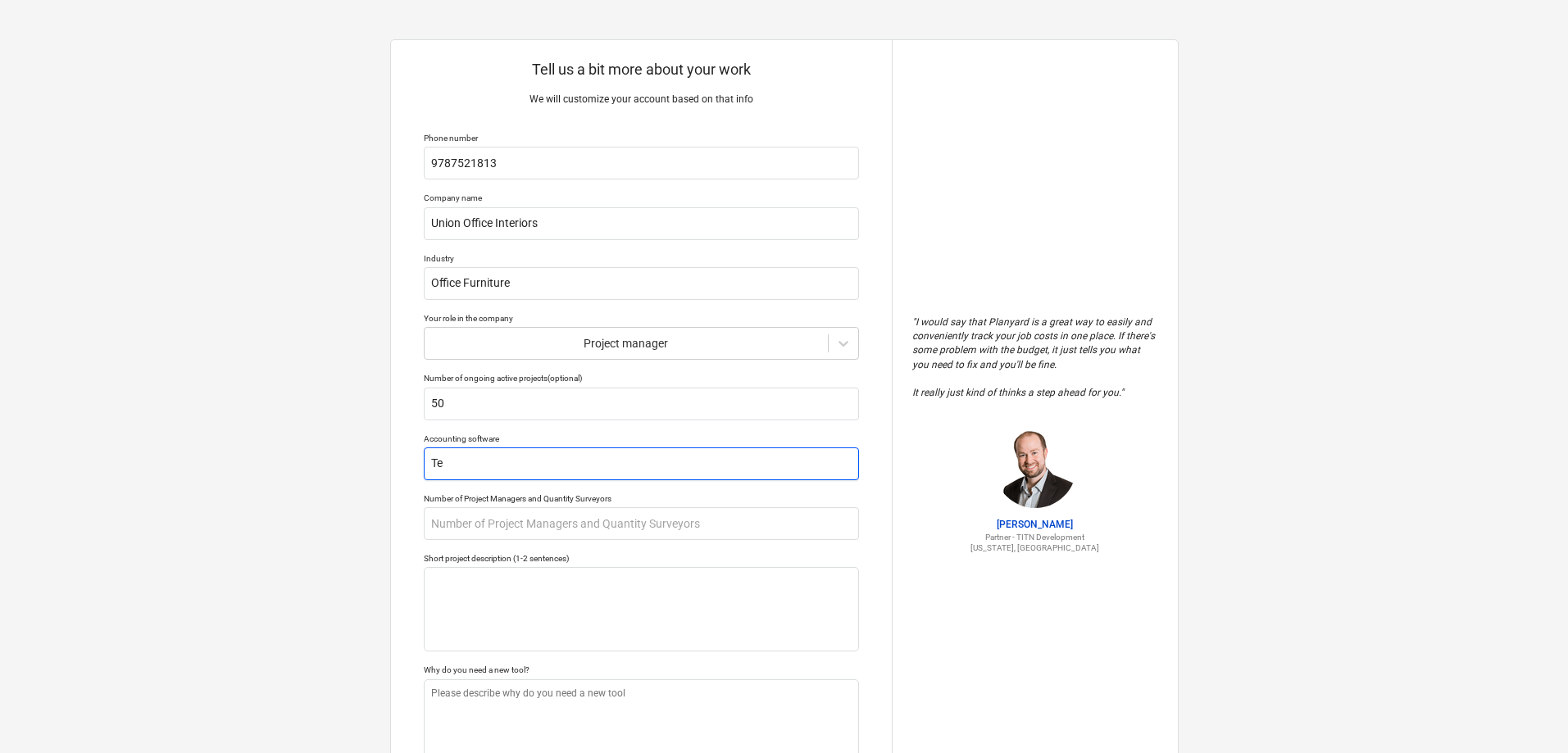
type textarea "x"
type input "Tea"
type textarea "x"
type input "Team"
type textarea "x"
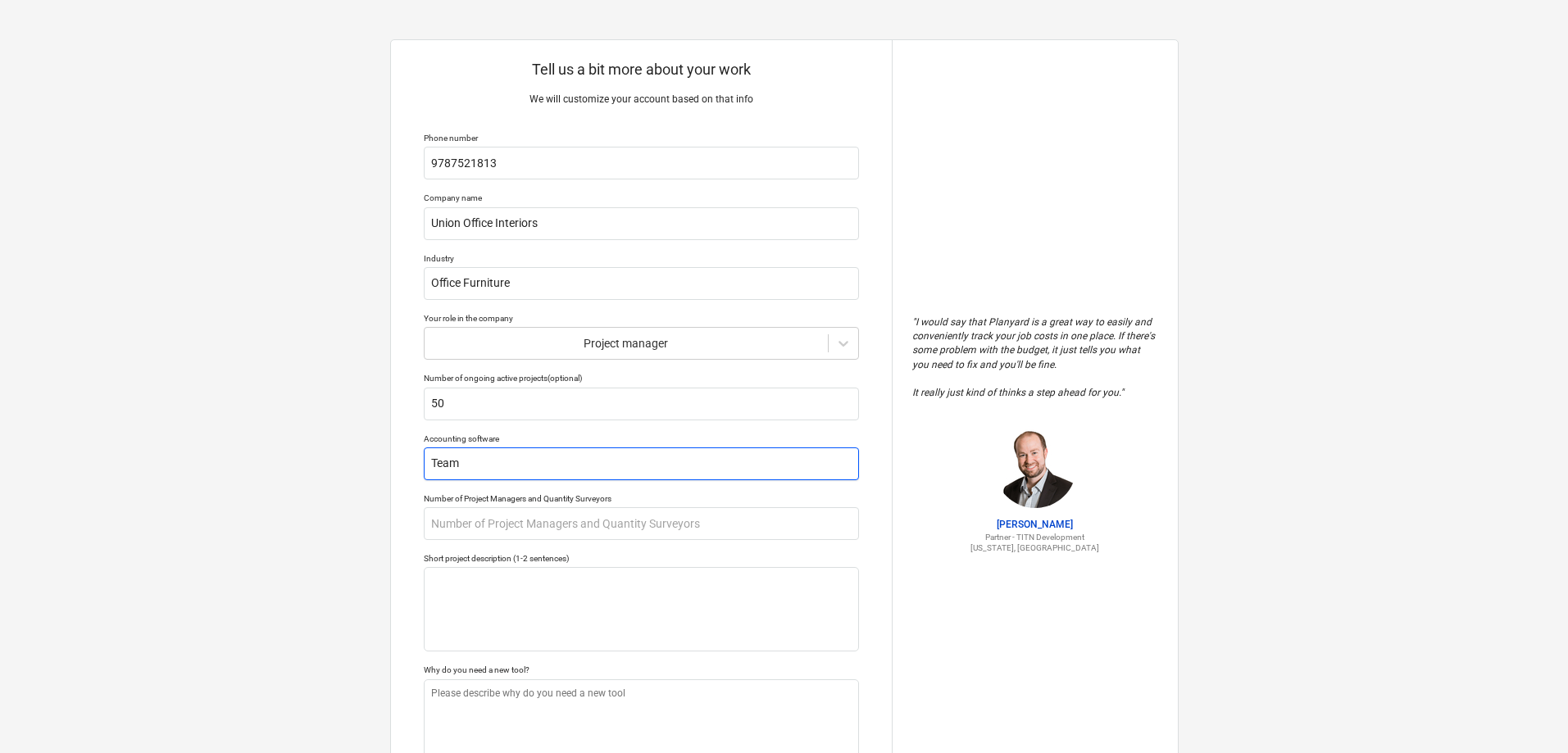
type input "TeamD"
type textarea "x"
type input "TeamDe"
type textarea "x"
type input "TeamDes"
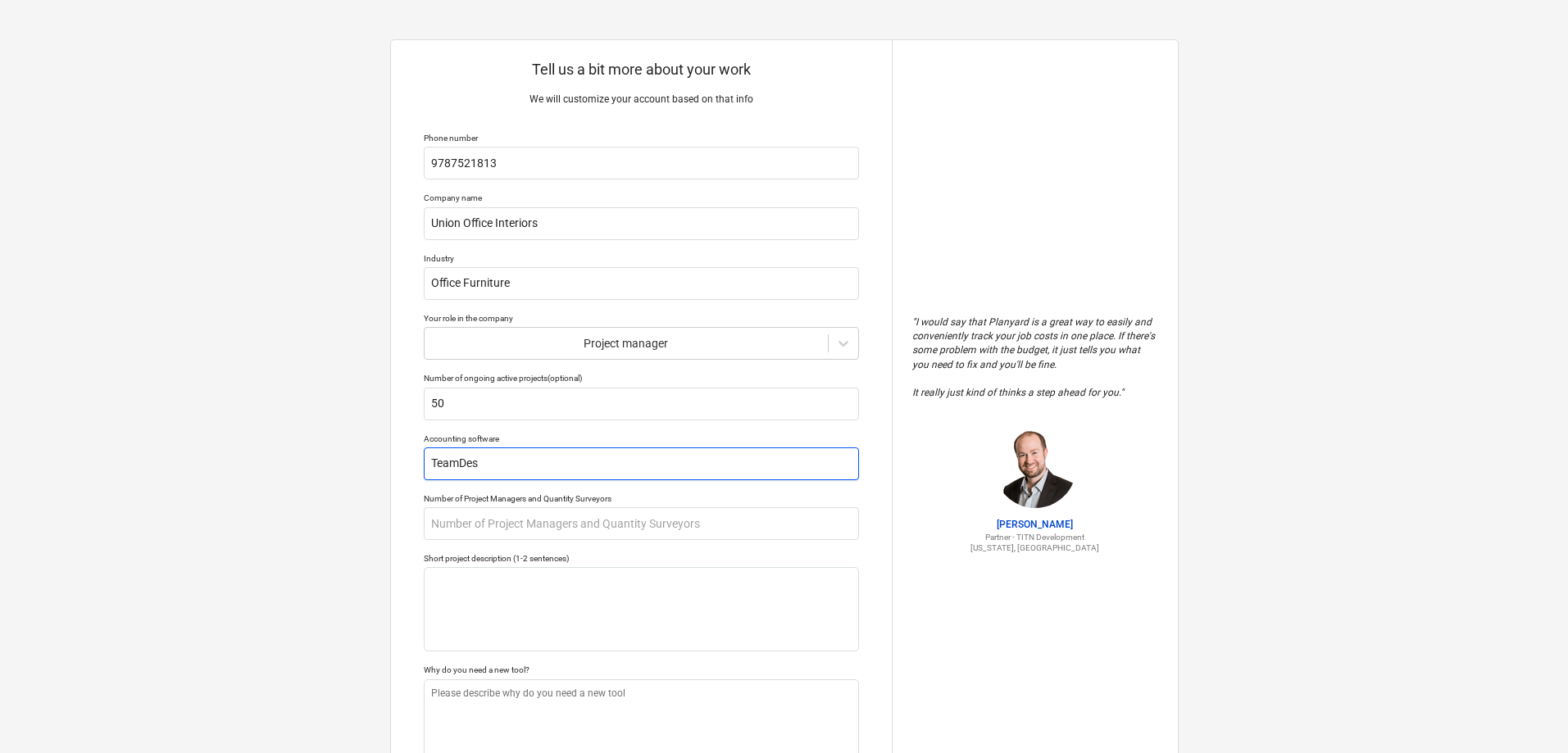
type textarea "x"
type input "TeamDesi"
type textarea "x"
type input "TeamDesig"
type textarea "x"
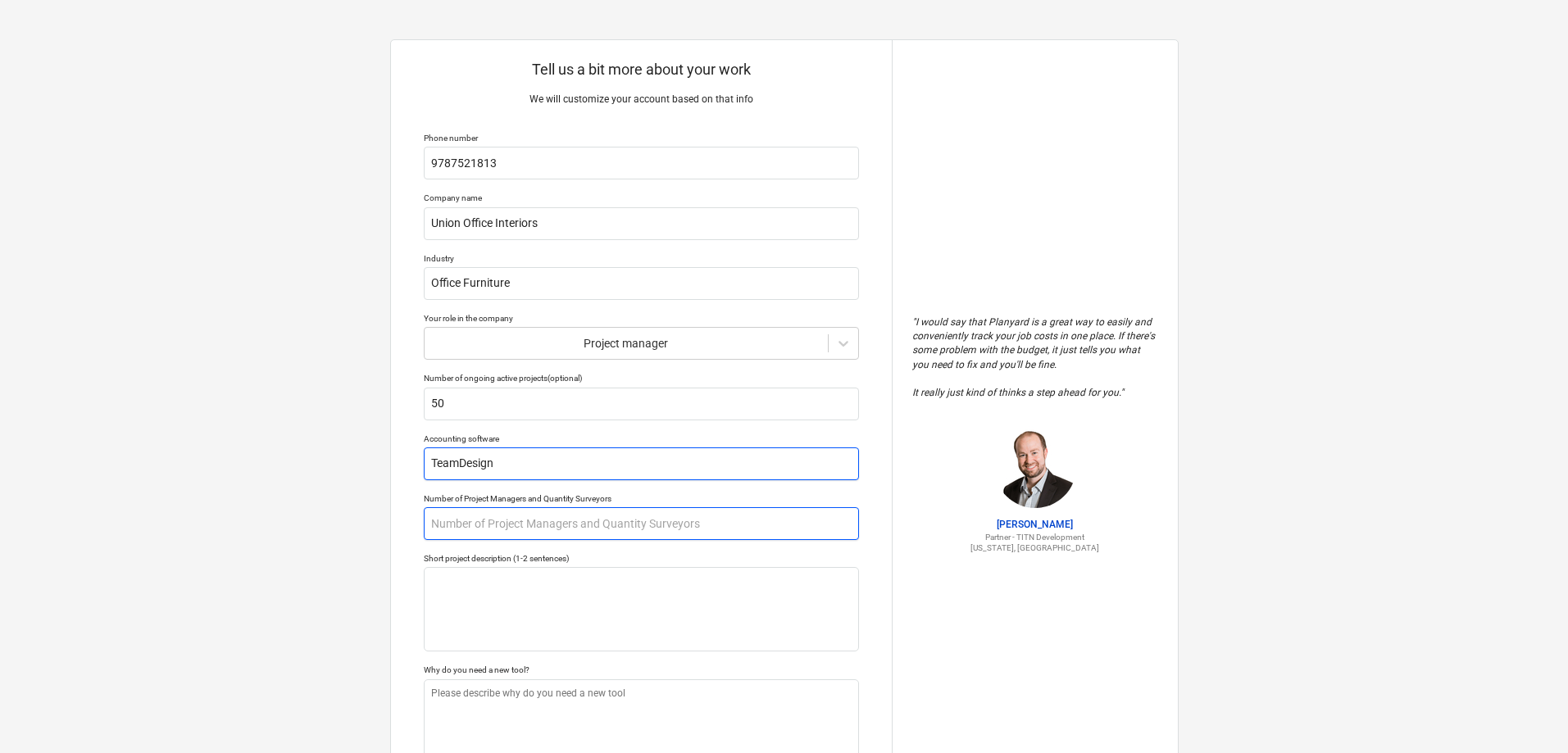
type input "TeamDesign"
click at [478, 523] on input "text" at bounding box center [640, 523] width 435 height 32
type textarea "x"
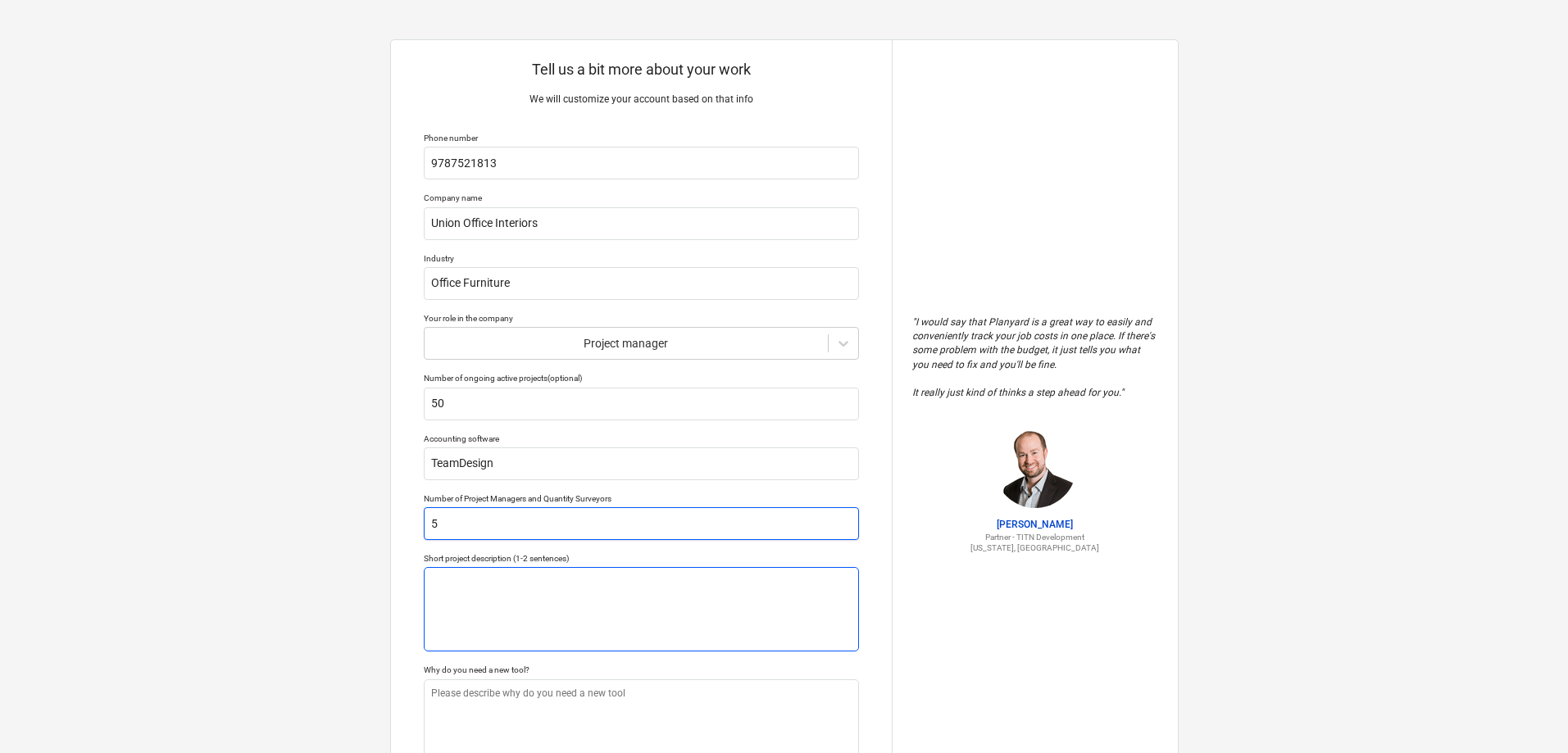
type input "5"
click at [540, 586] on textarea at bounding box center [640, 610] width 435 height 85
type textarea "x"
type textarea "D"
type textarea "x"
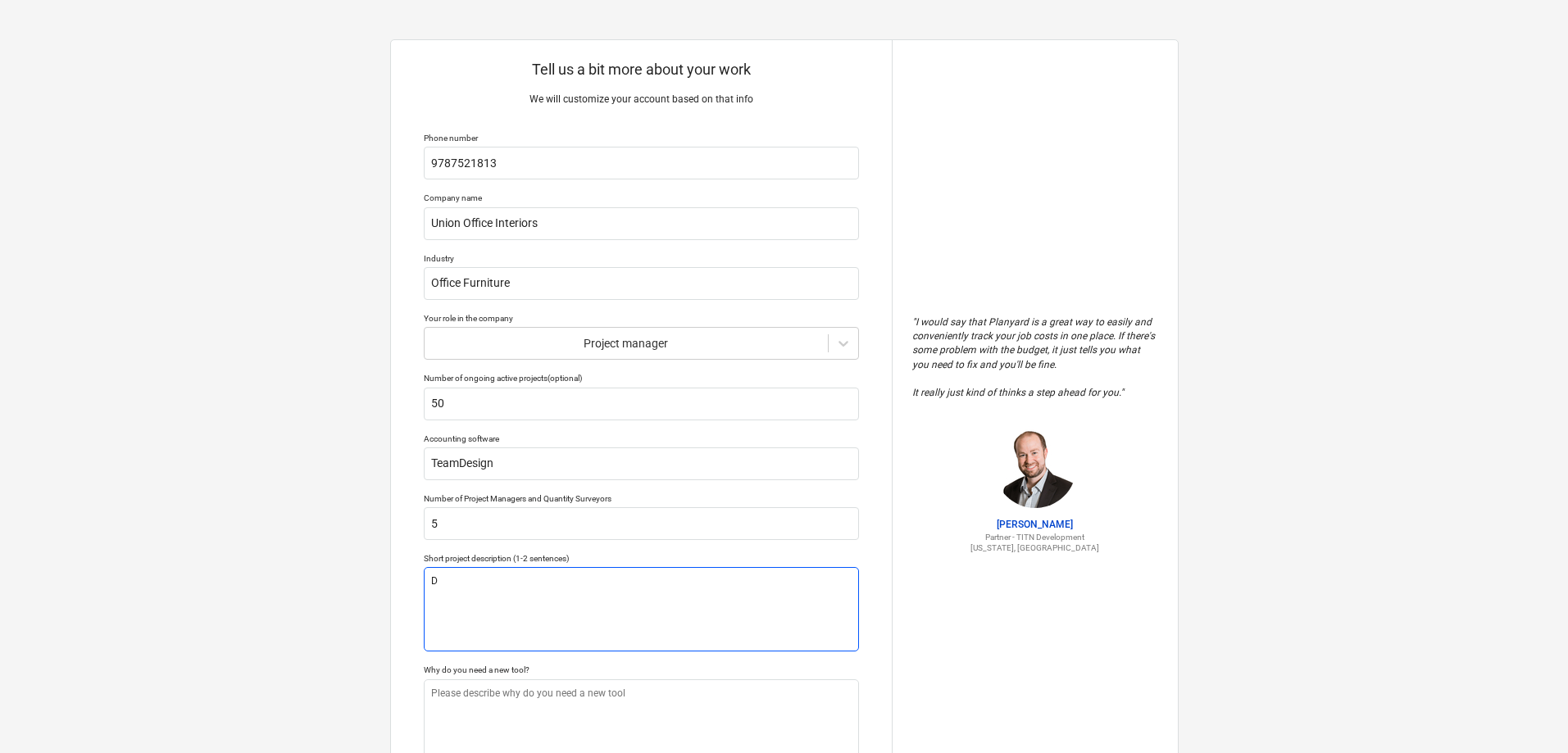
type textarea "De"
type textarea "x"
type textarea "Dem"
type textarea "x"
type textarea "Demo"
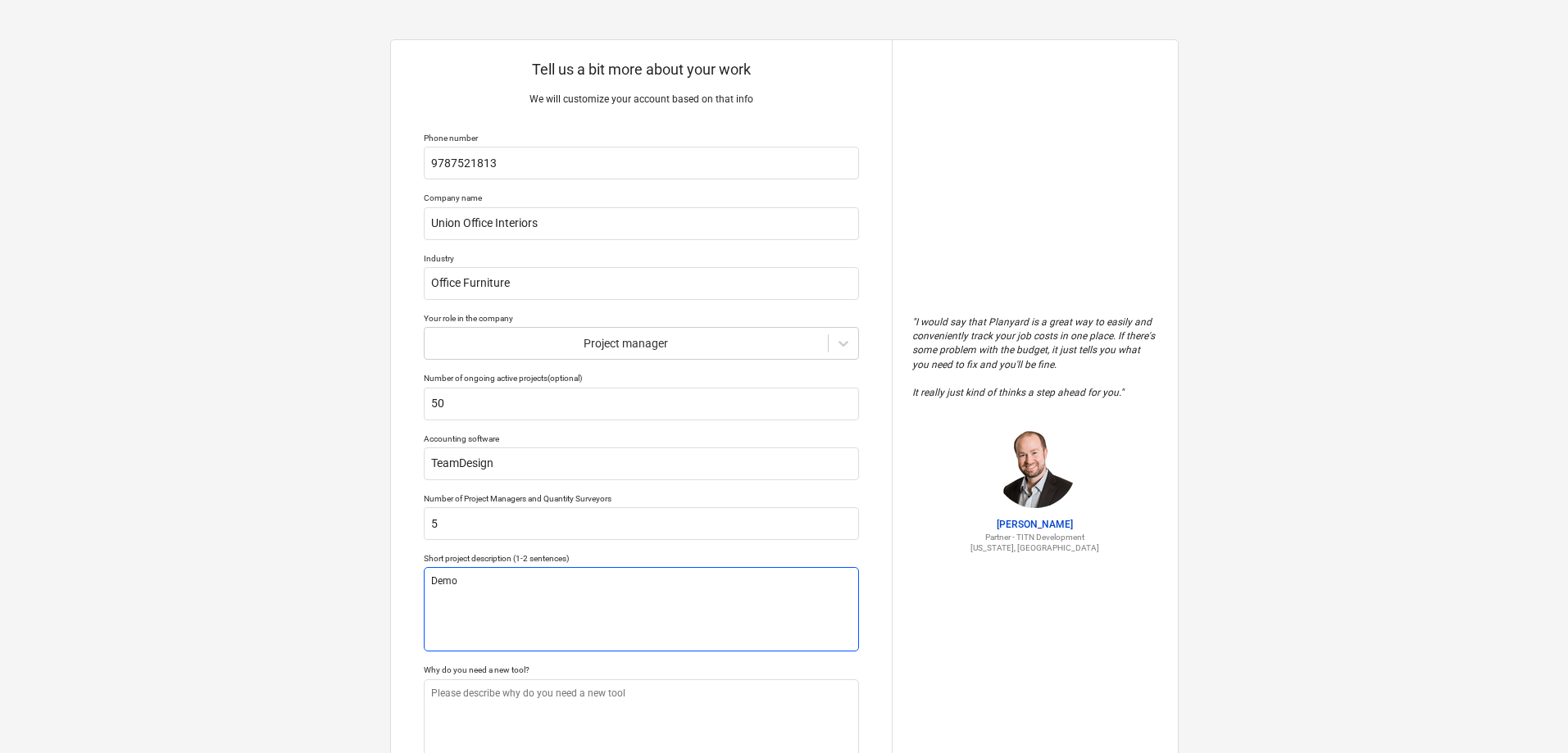
type textarea "x"
type textarea "Demou"
type textarea "x"
type textarea "Demoun"
type textarea "x"
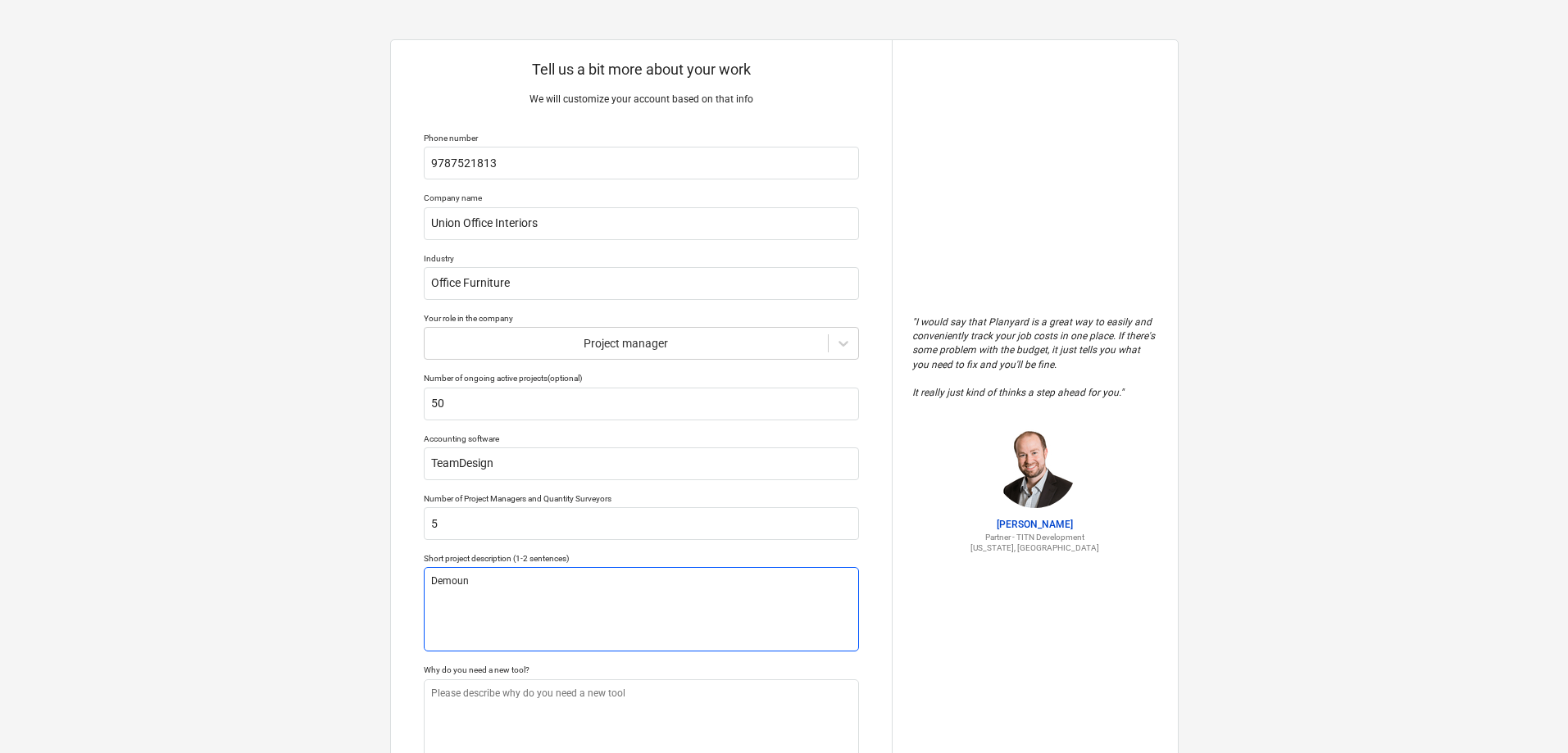
type textarea "Demount"
type textarea "x"
type textarea "Demounta"
type textarea "x"
type textarea "Demountab"
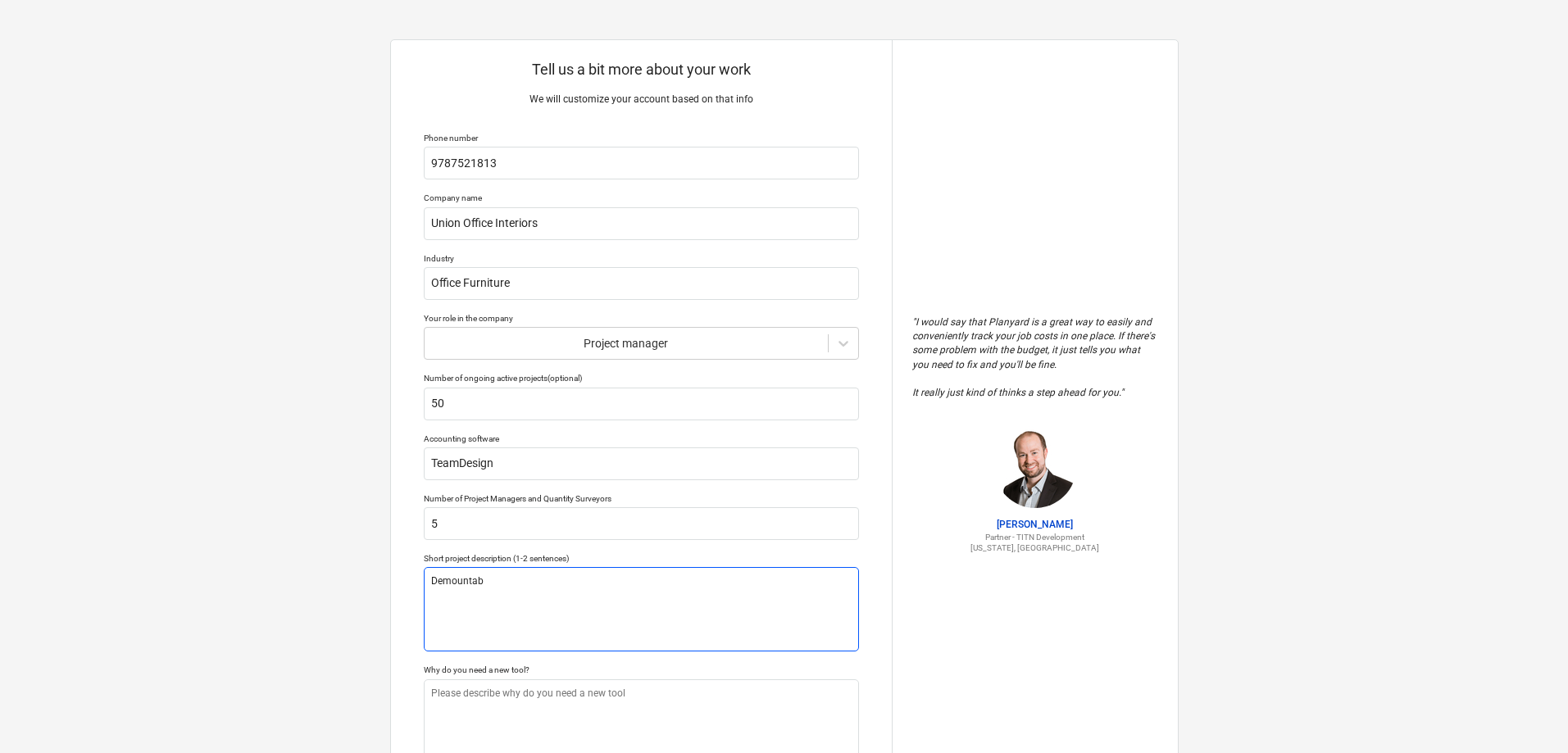
type textarea "x"
type textarea "Demountabl"
type textarea "x"
type textarea "Demountable"
type textarea "x"
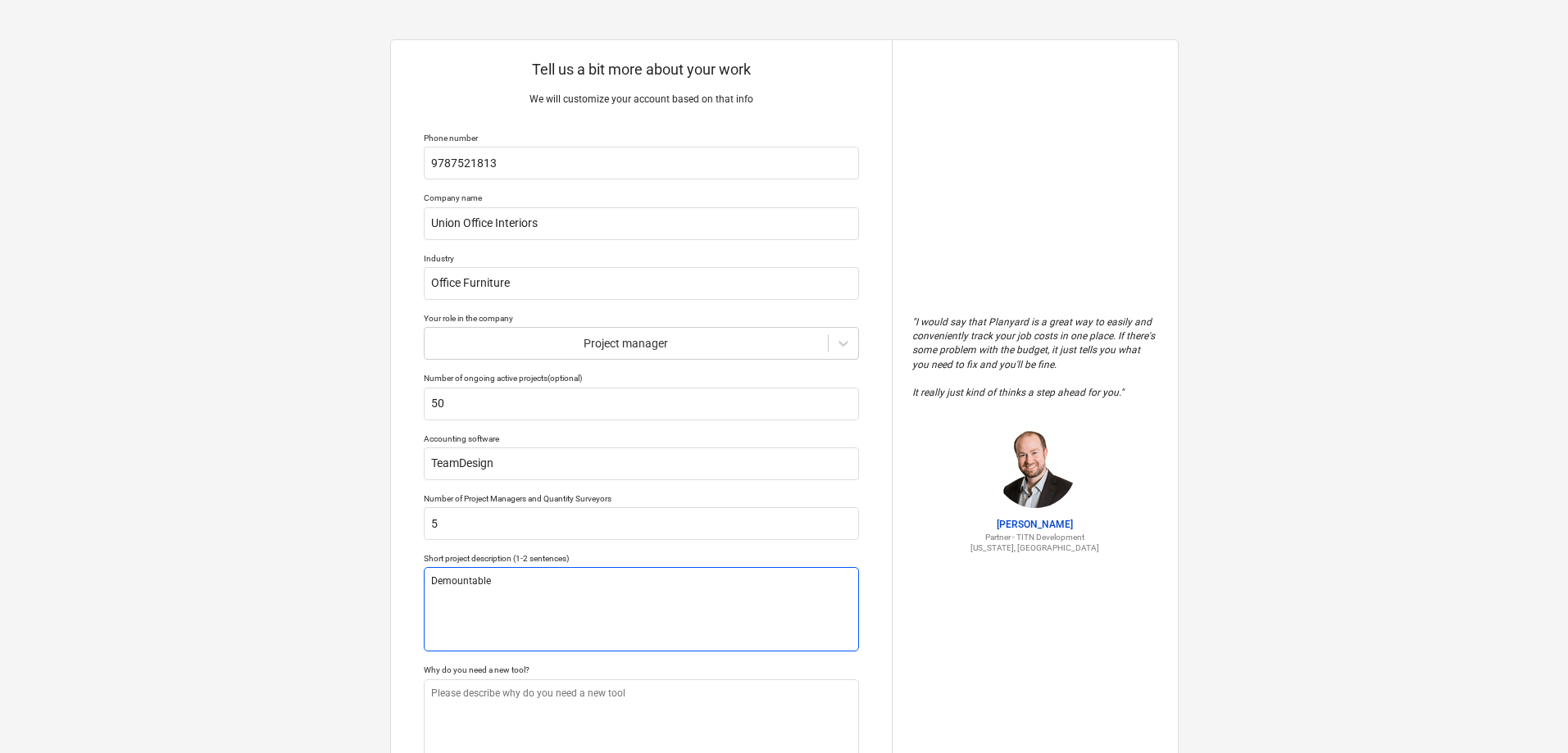
type textarea "Demountable"
type textarea "x"
type textarea "Demountable w"
type textarea "x"
type textarea "Demountable wa"
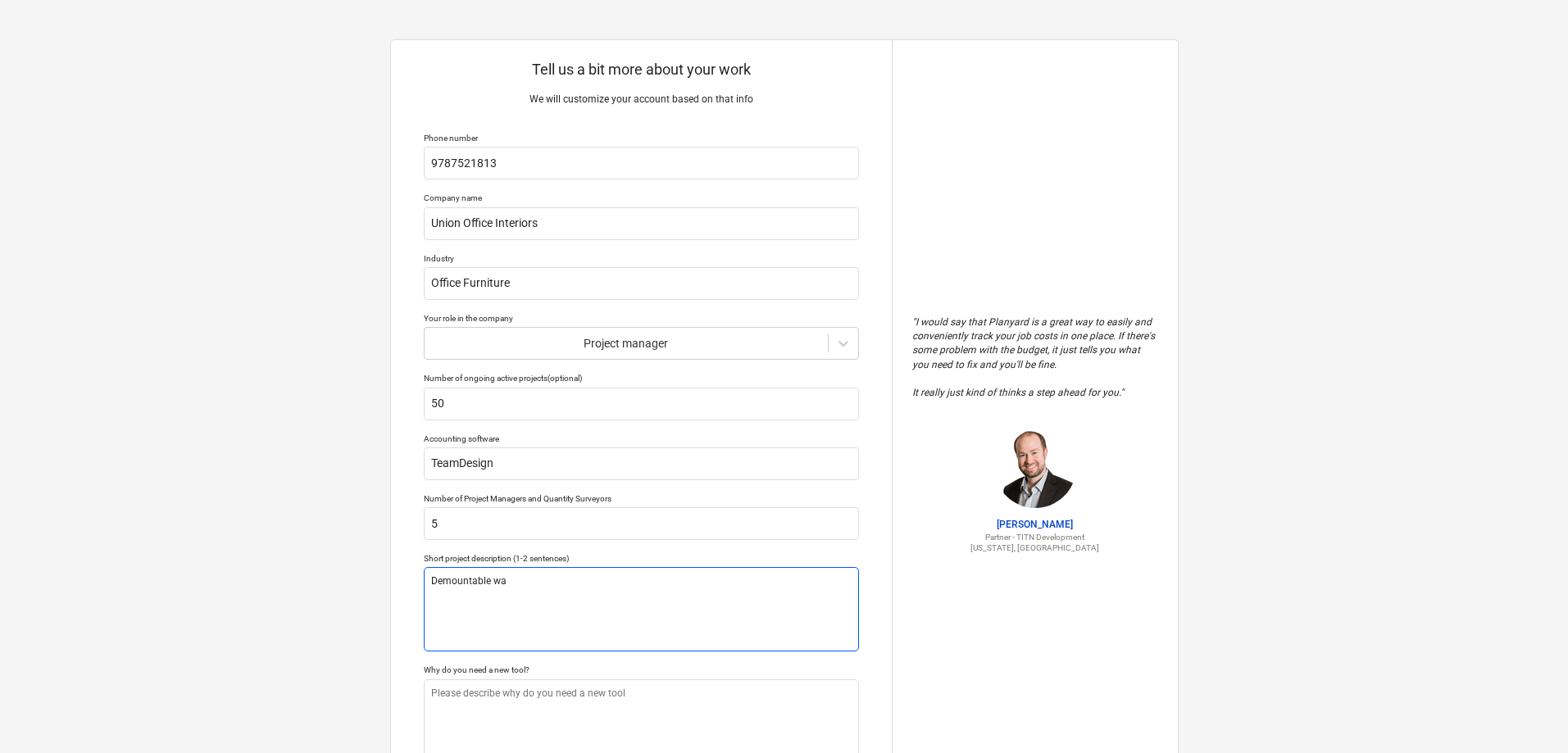
type textarea "x"
type textarea "Demountable wal"
type textarea "x"
type textarea "Demountable wall"
type textarea "x"
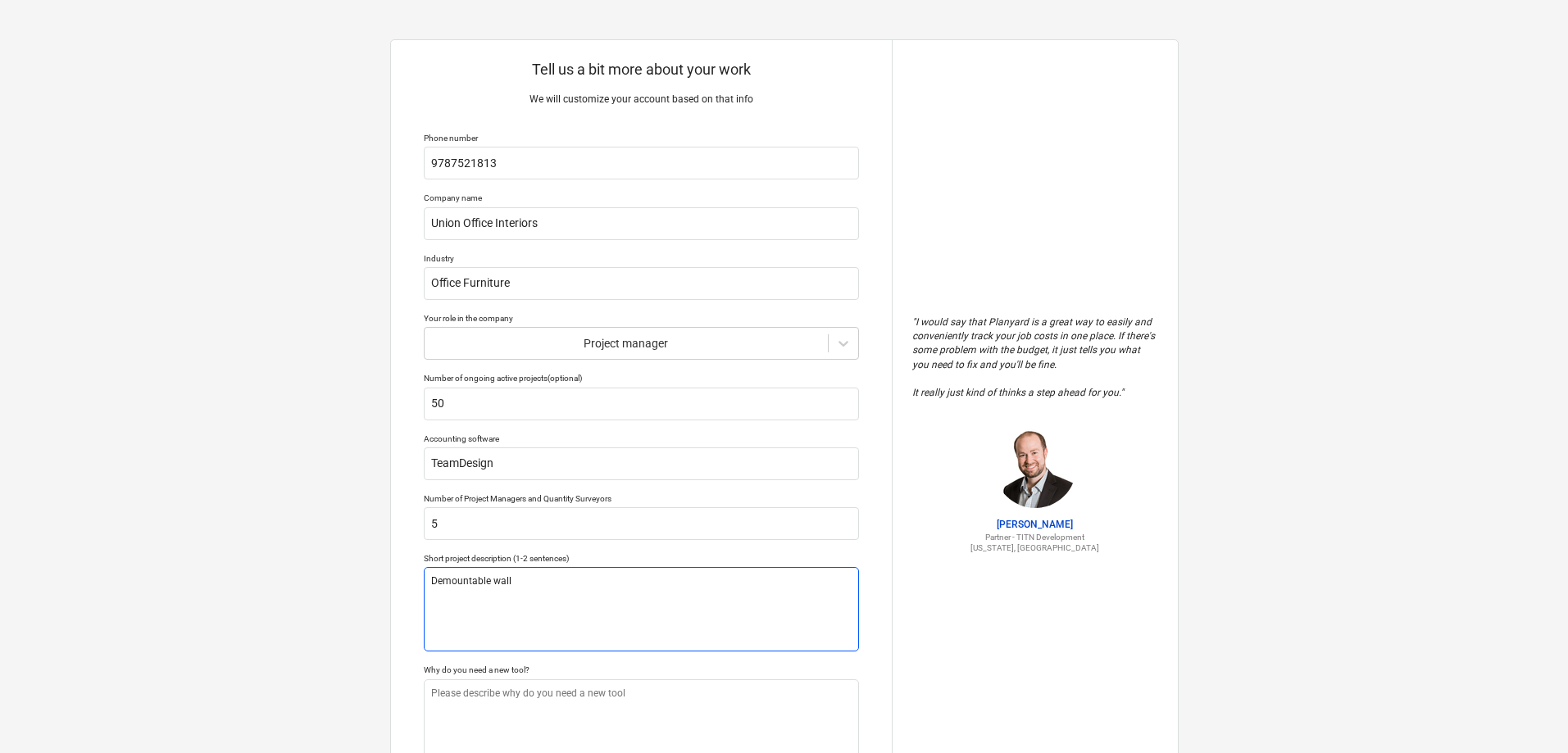
type textarea "Demountable wall"
type textarea "x"
type textarea "Demountable wall s"
type textarea "x"
type textarea "Demountable wall sy"
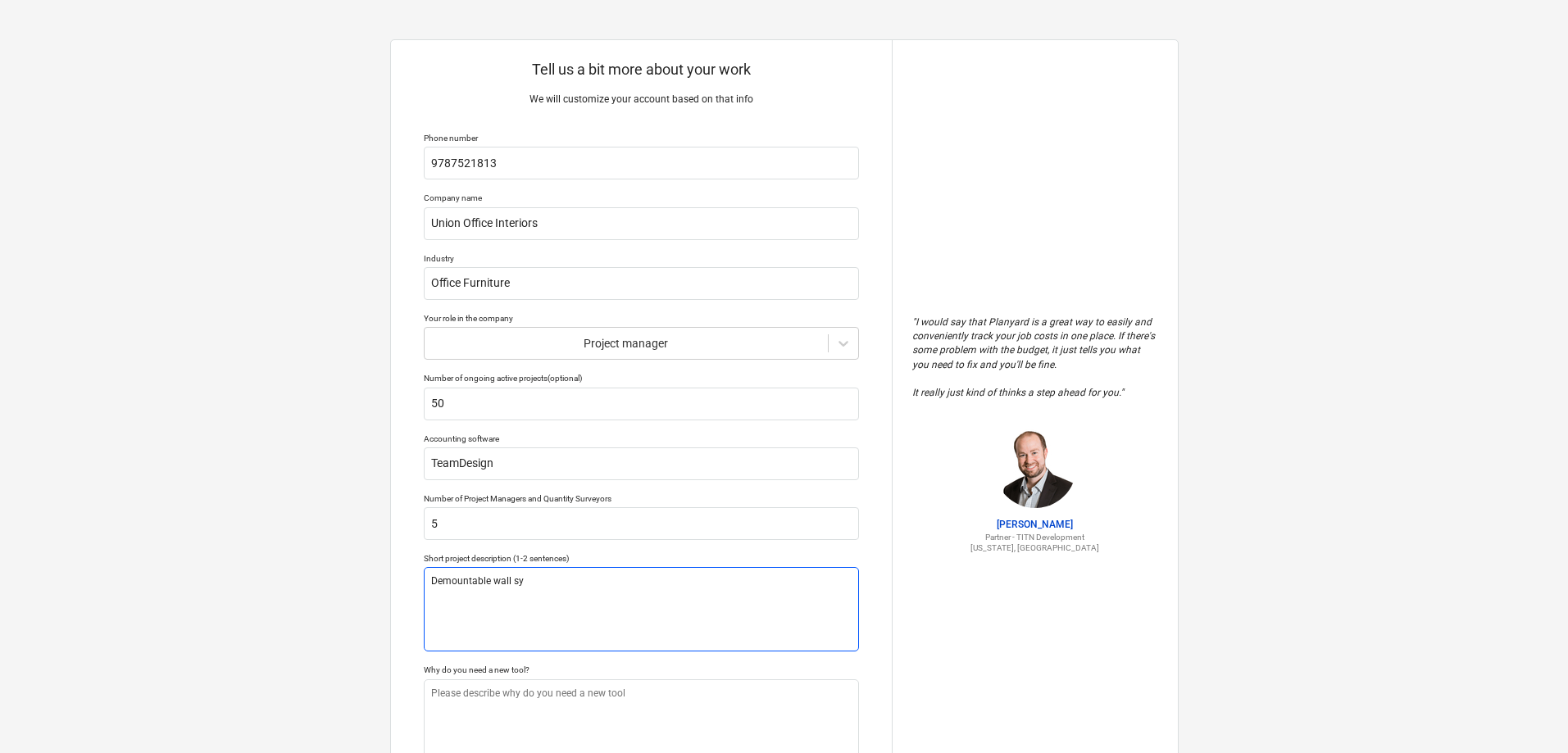
type textarea "x"
type textarea "Demountable wall sys"
type textarea "x"
type textarea "Demountable wall syst"
type textarea "x"
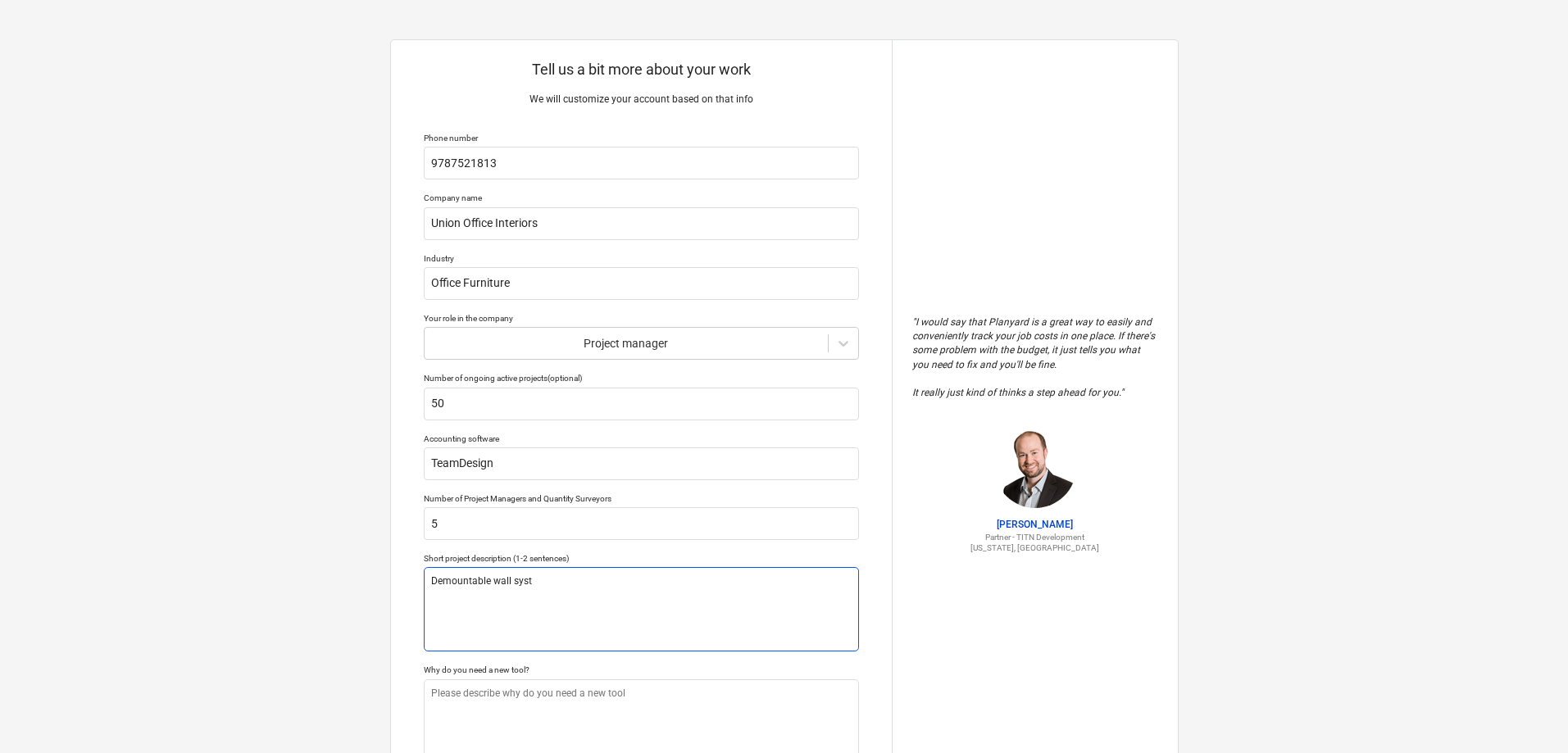
type textarea "Demountable wall syste"
type textarea "x"
type textarea "Demountable wall system"
type textarea "x"
type textarea "Demountable wall systems"
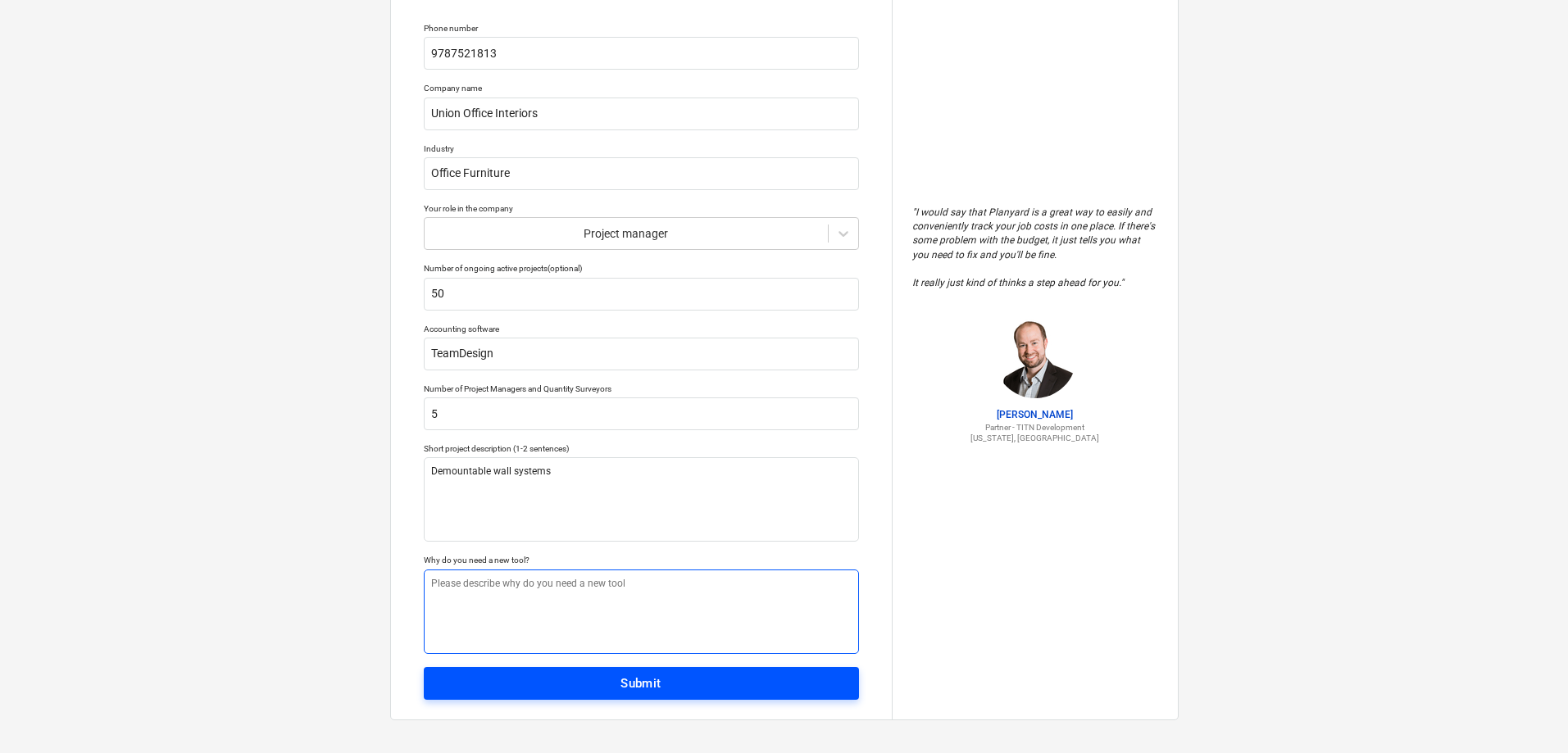
scroll to position [116, 0]
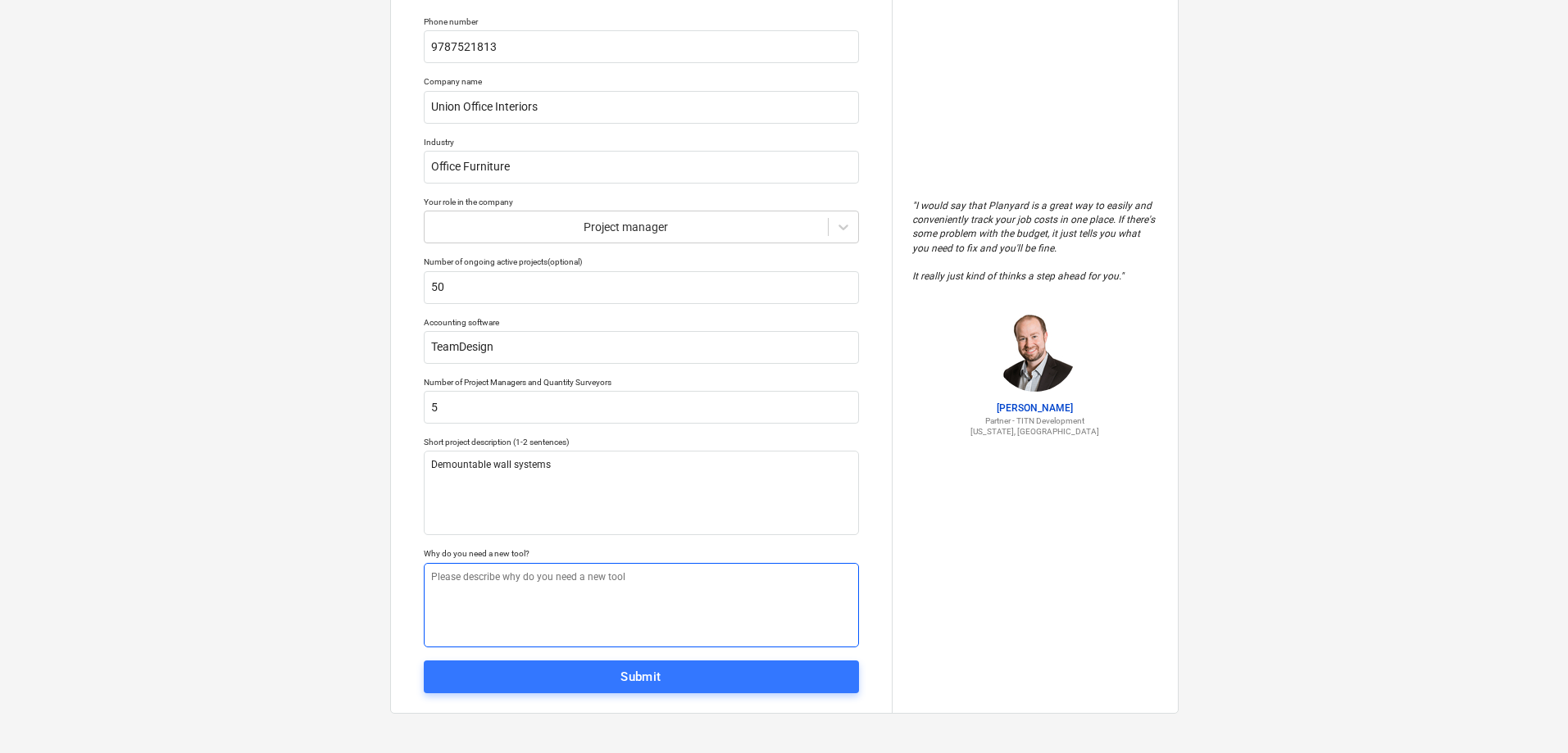
type textarea "x"
type textarea "b"
type textarea "x"
type textarea "bi"
type textarea "x"
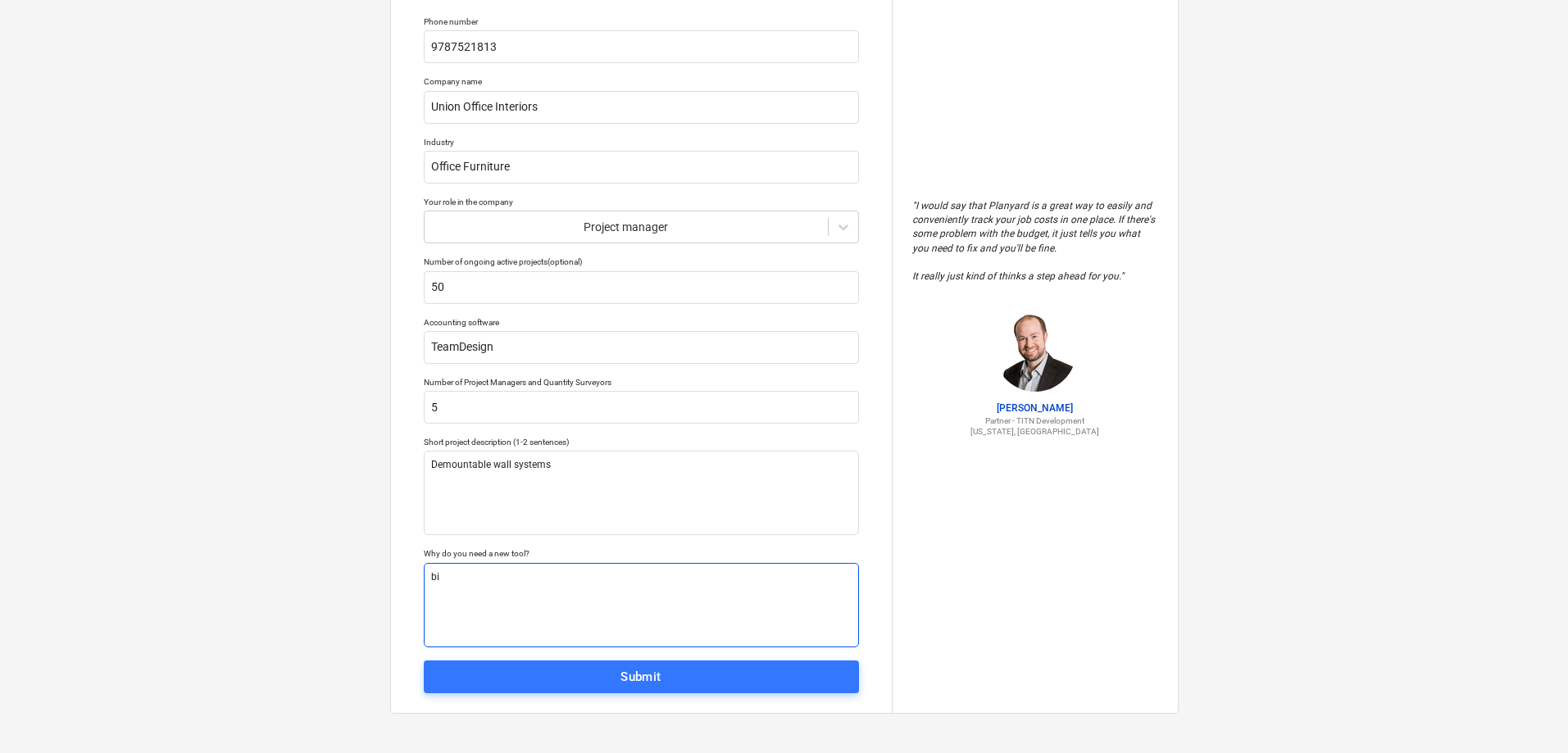
type textarea "bil"
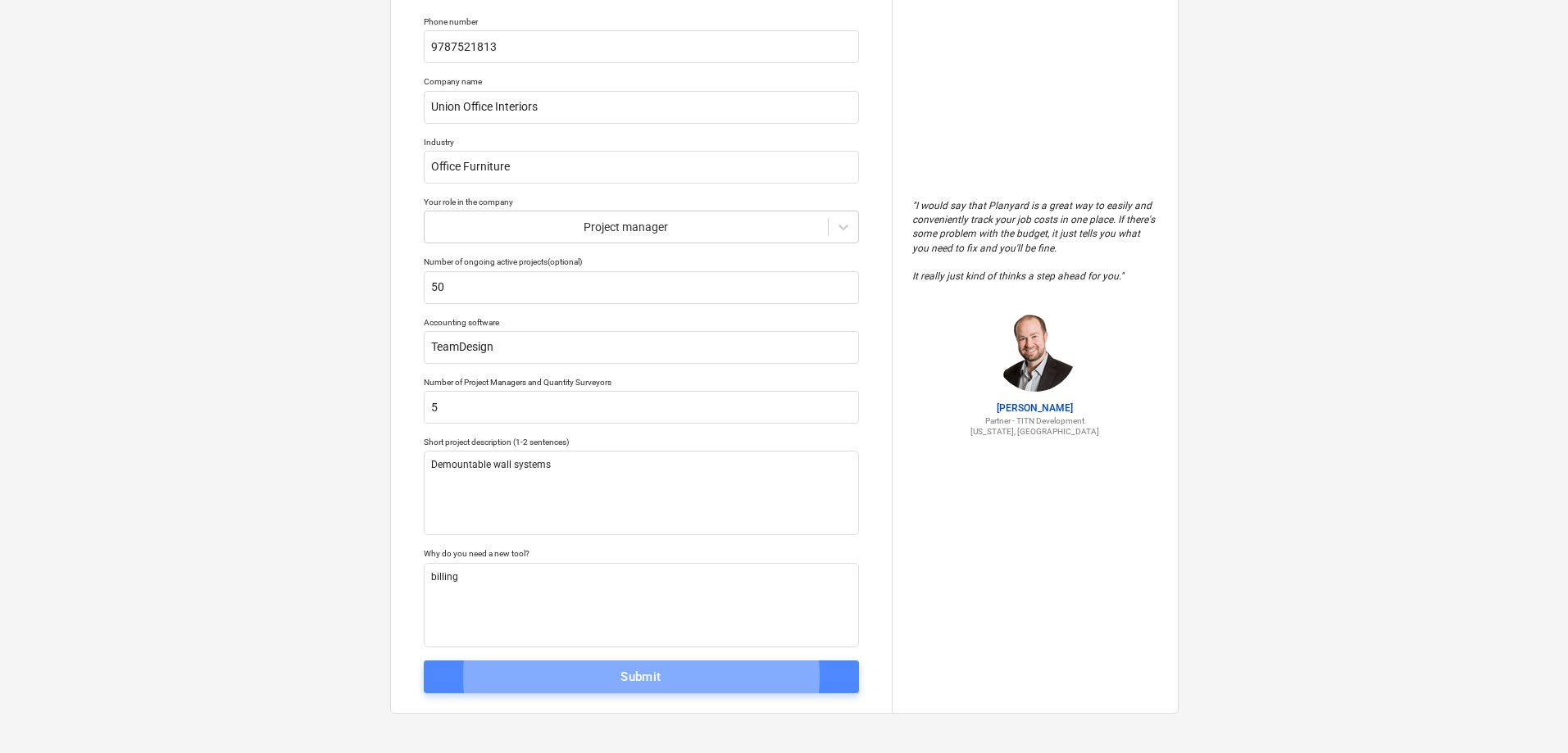
click at [641, 678] on div "Submit" at bounding box center [640, 677] width 41 height 22
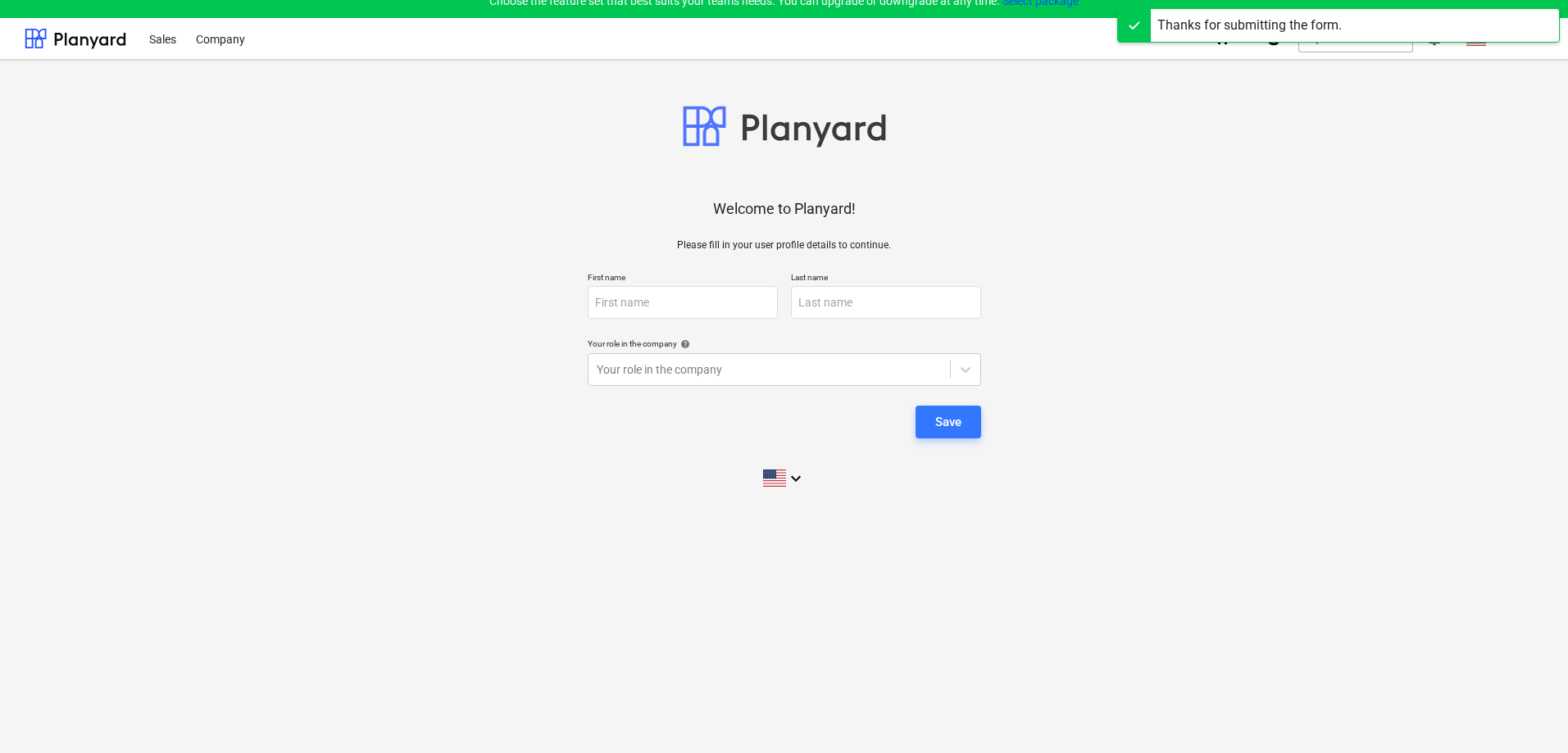
scroll to position [15, 0]
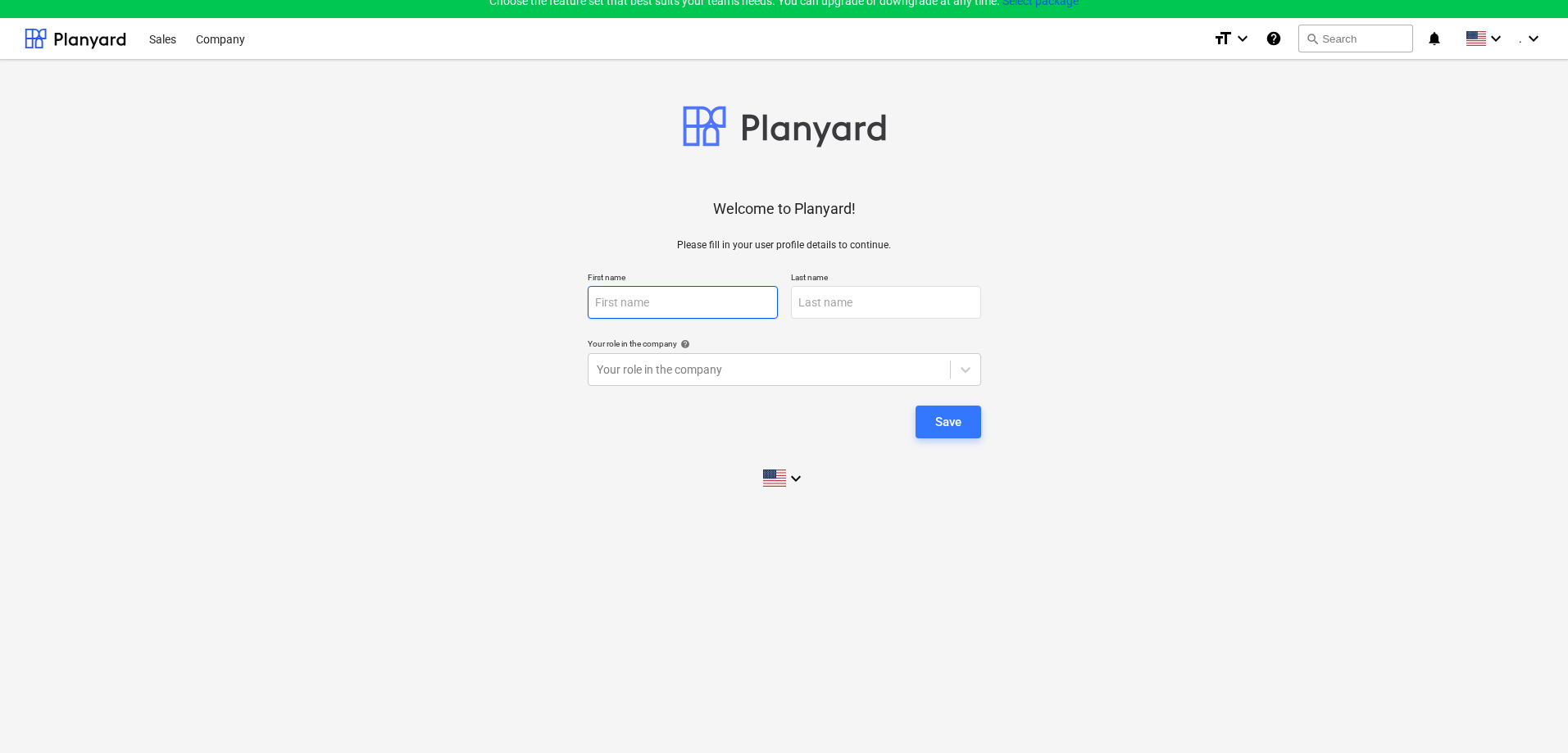
click at [631, 306] on input "text" at bounding box center [682, 303] width 190 height 32
click at [947, 433] on button "Save" at bounding box center [947, 422] width 66 height 32
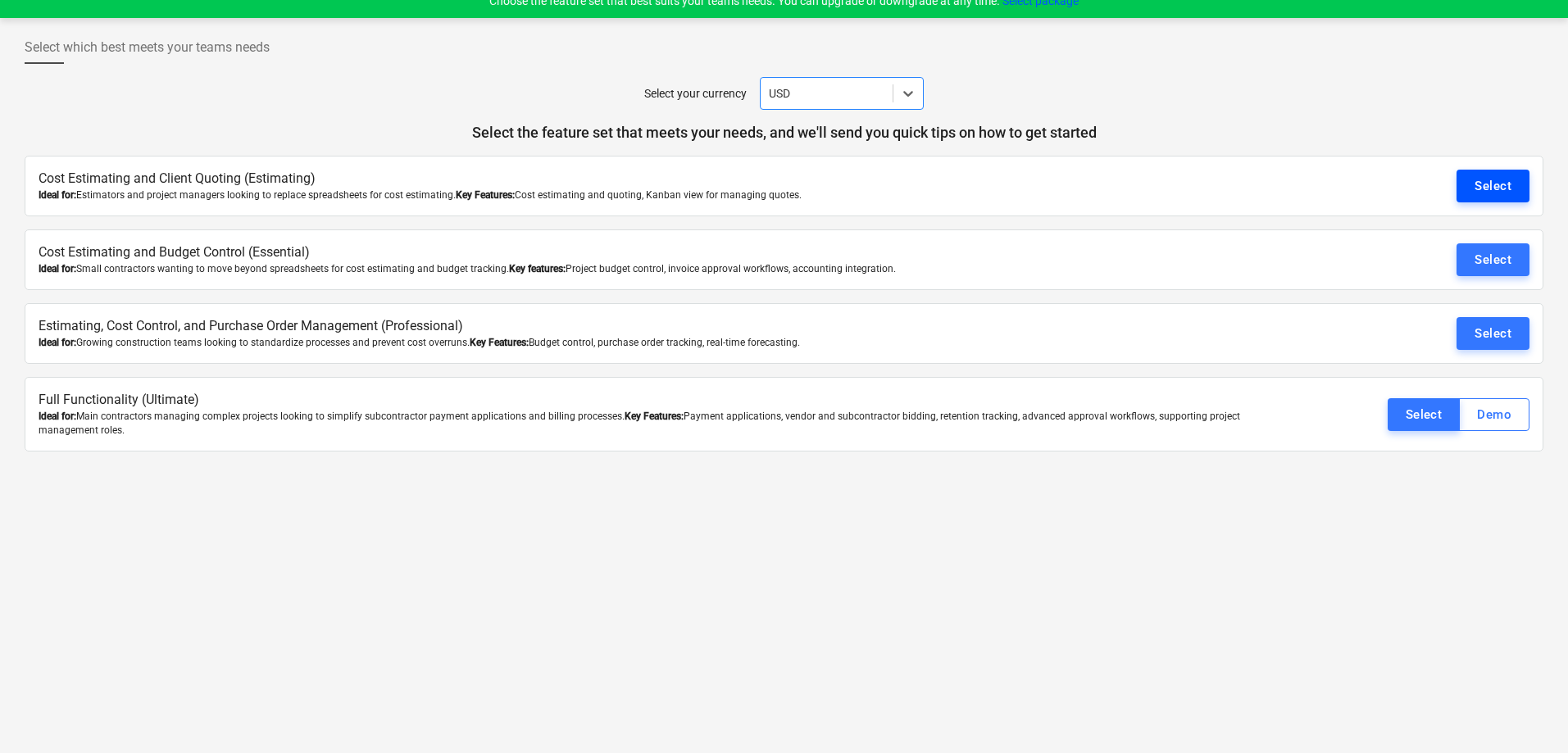
click at [1482, 177] on div "Select" at bounding box center [1492, 186] width 37 height 22
